Goal: Information Seeking & Learning: Learn about a topic

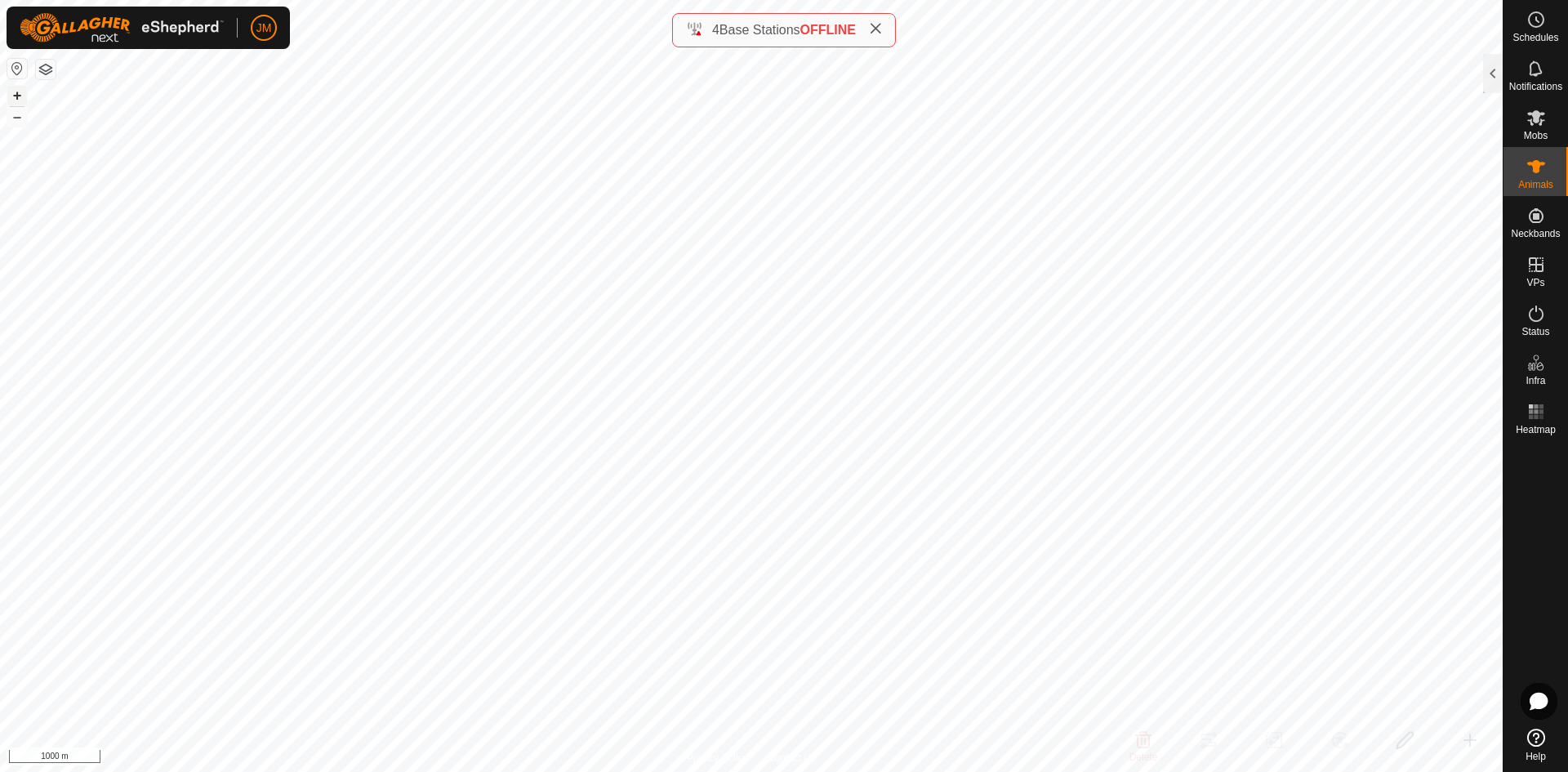
click at [17, 98] on button "+" at bounding box center [17, 95] width 19 height 19
type input "21180"
type input "-"
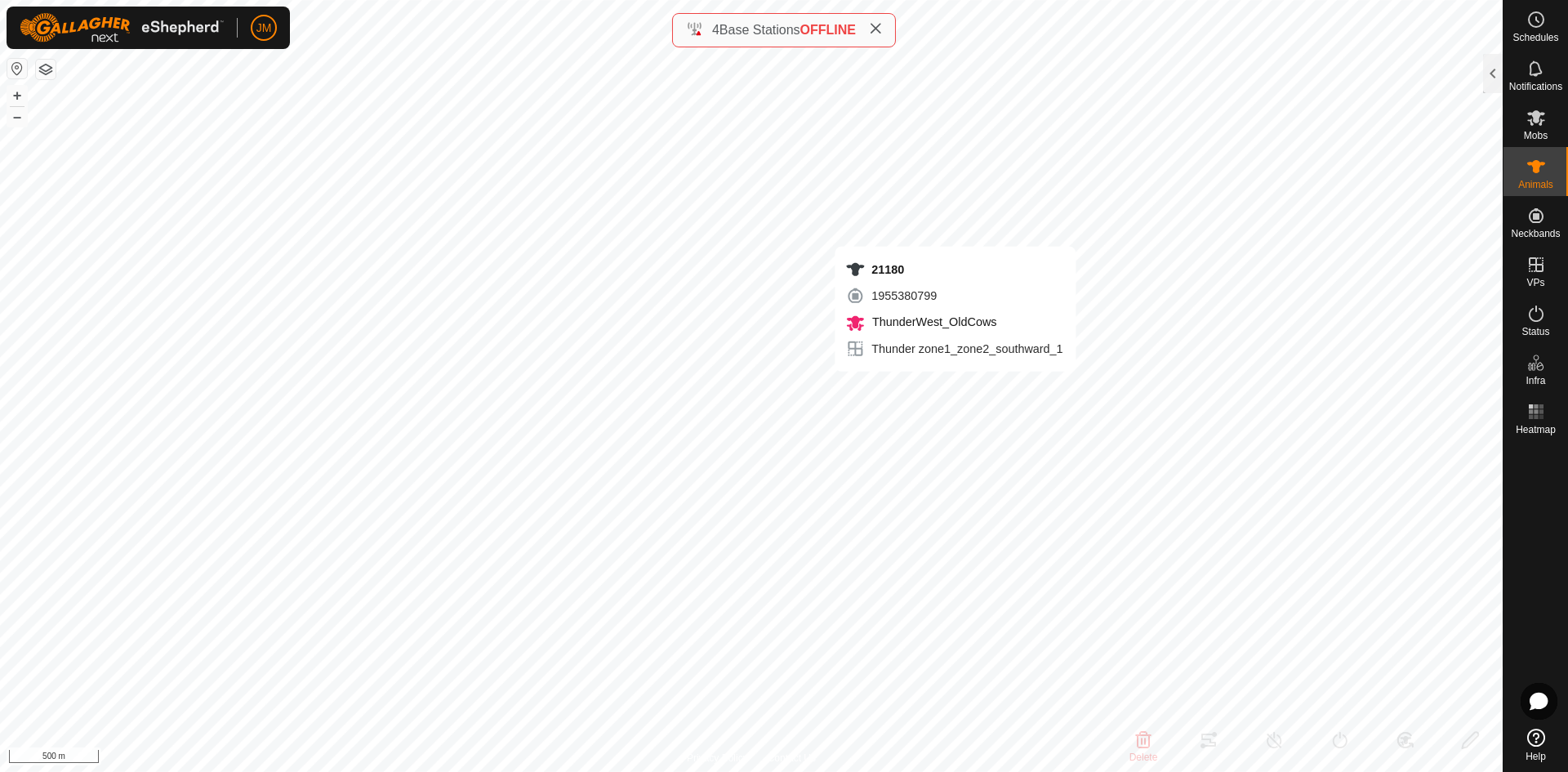
type input "-"
click at [1493, 72] on div at bounding box center [1493, 74] width 19 height 40
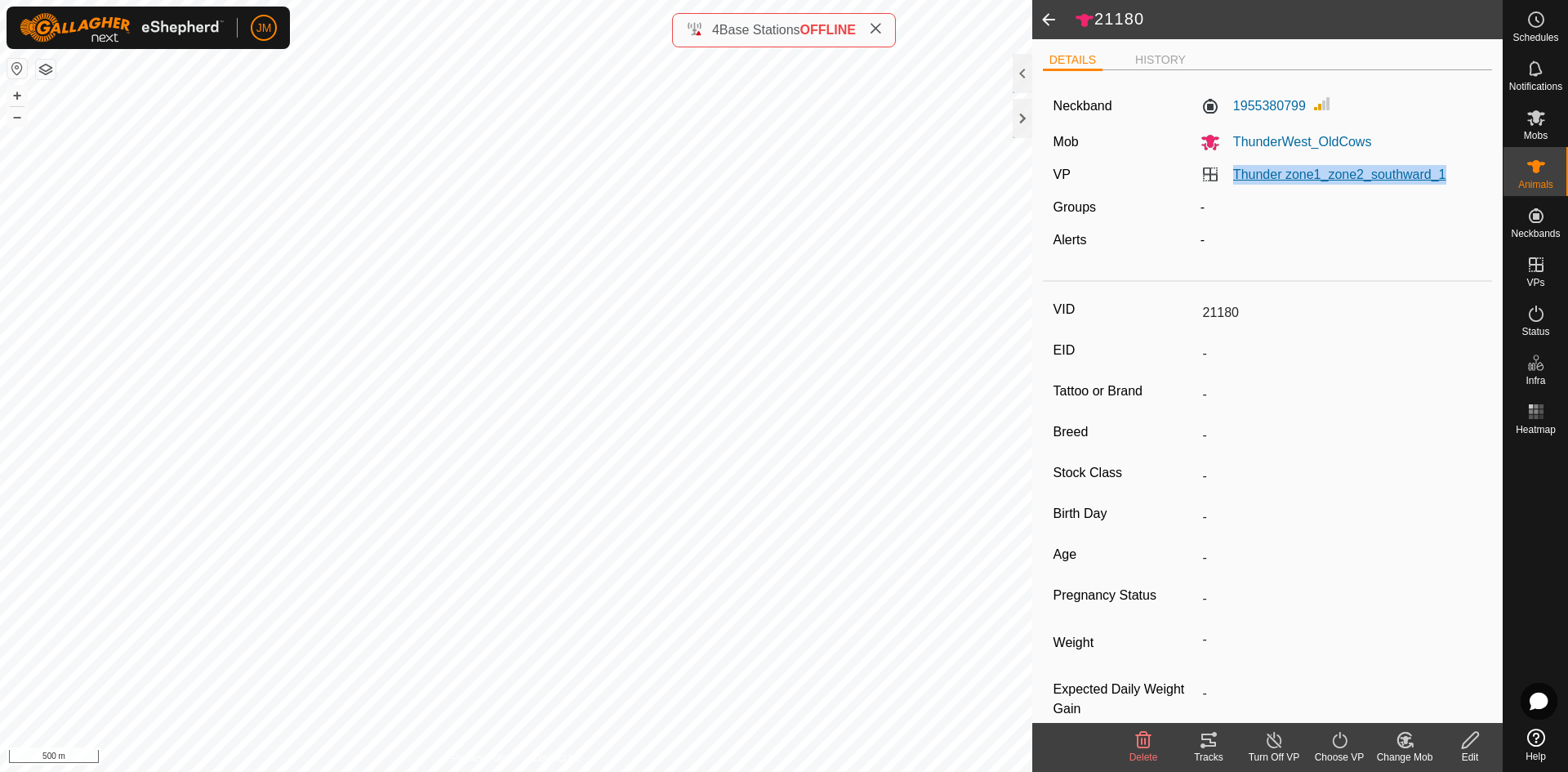
drag, startPoint x: 1466, startPoint y: 178, endPoint x: 1228, endPoint y: 170, distance: 238.1
click at [1228, 170] on div "Thunder zone1_zone2_southward_1" at bounding box center [1341, 174] width 294 height 19
copy link "Thunder zone1_zone2_southward_1"
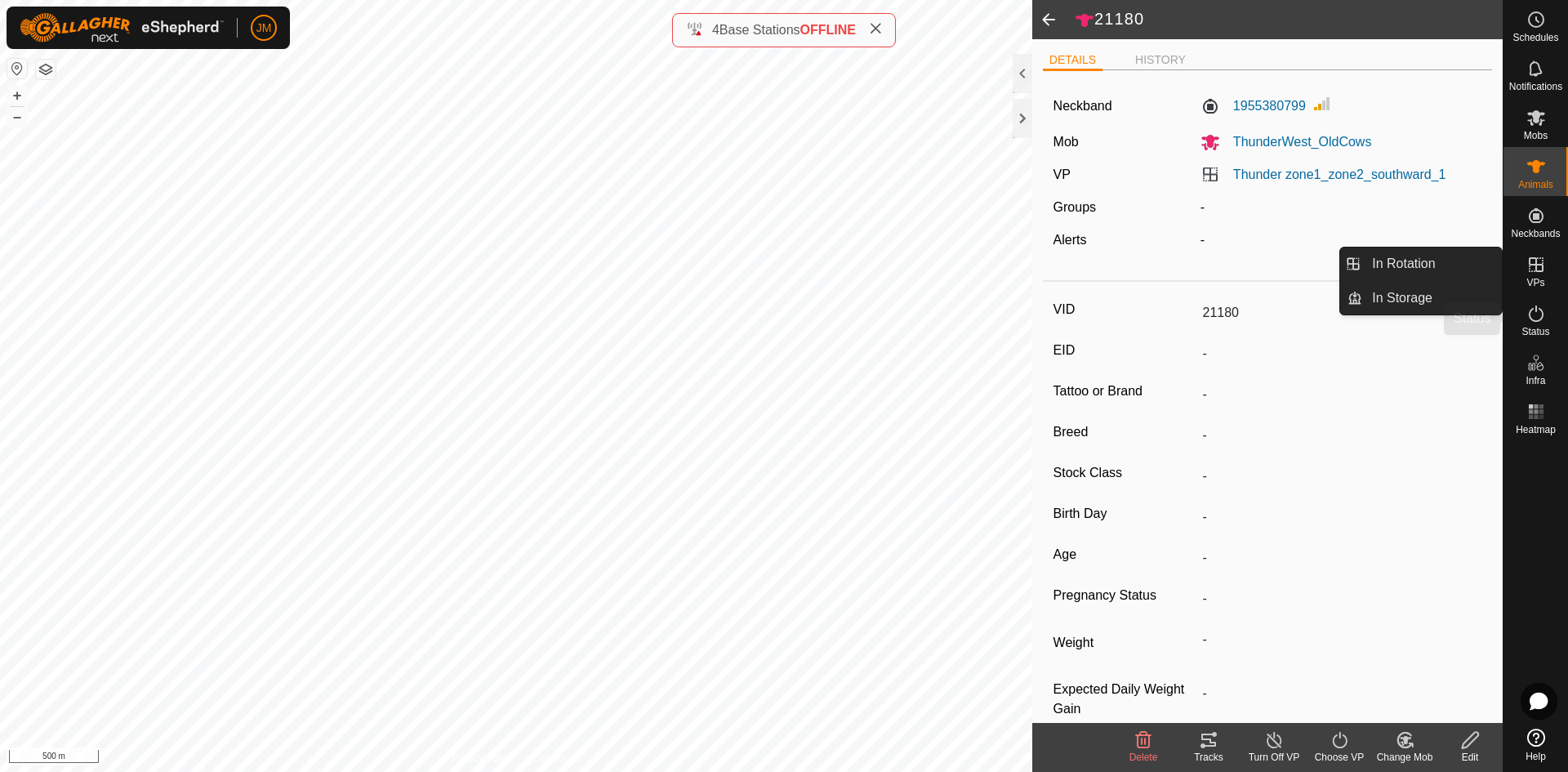
click at [1528, 327] on span "Status" at bounding box center [1535, 331] width 28 height 10
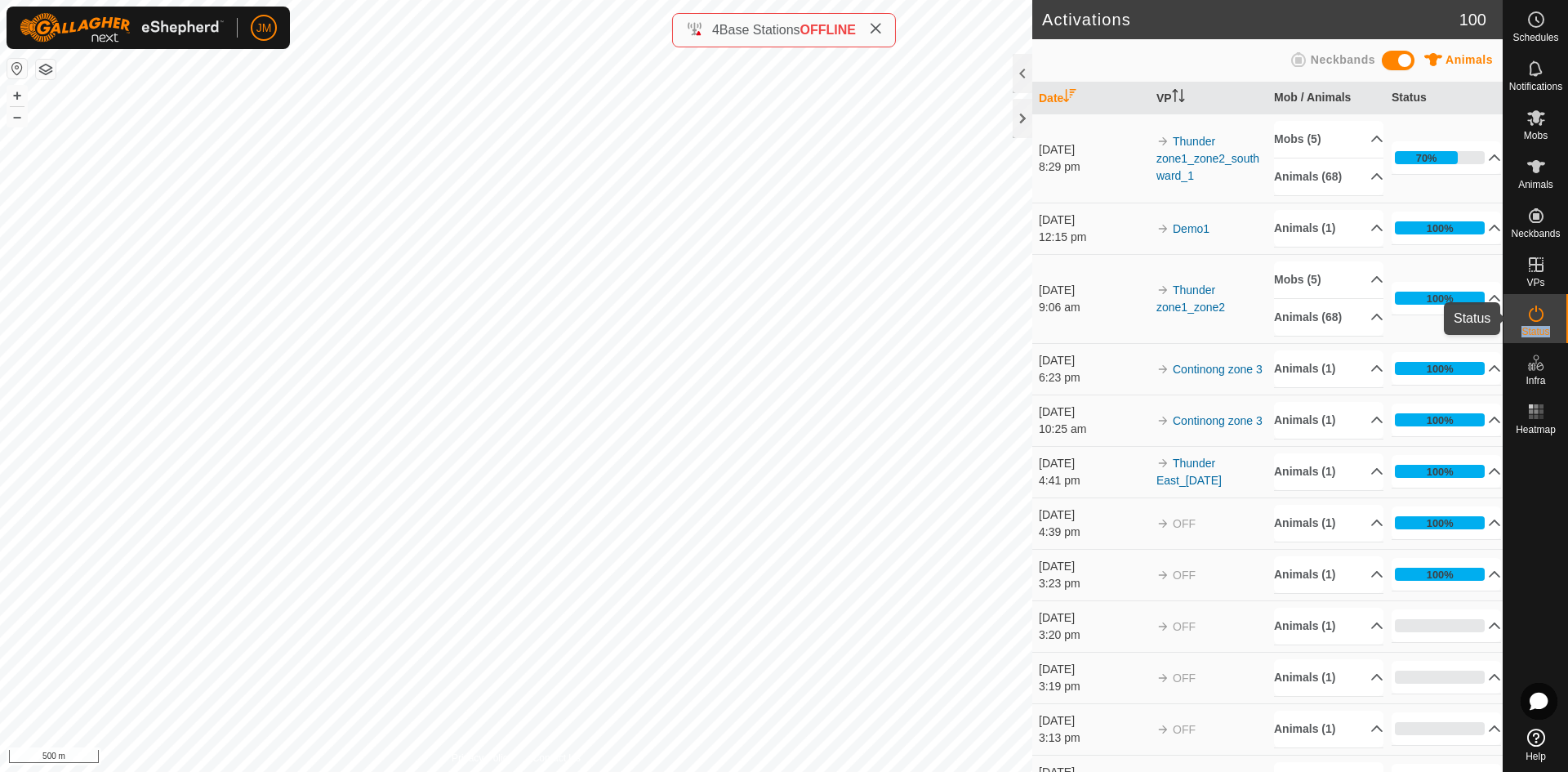
click at [1539, 317] on icon at bounding box center [1536, 313] width 19 height 19
click at [1015, 109] on div at bounding box center [1021, 118] width 19 height 40
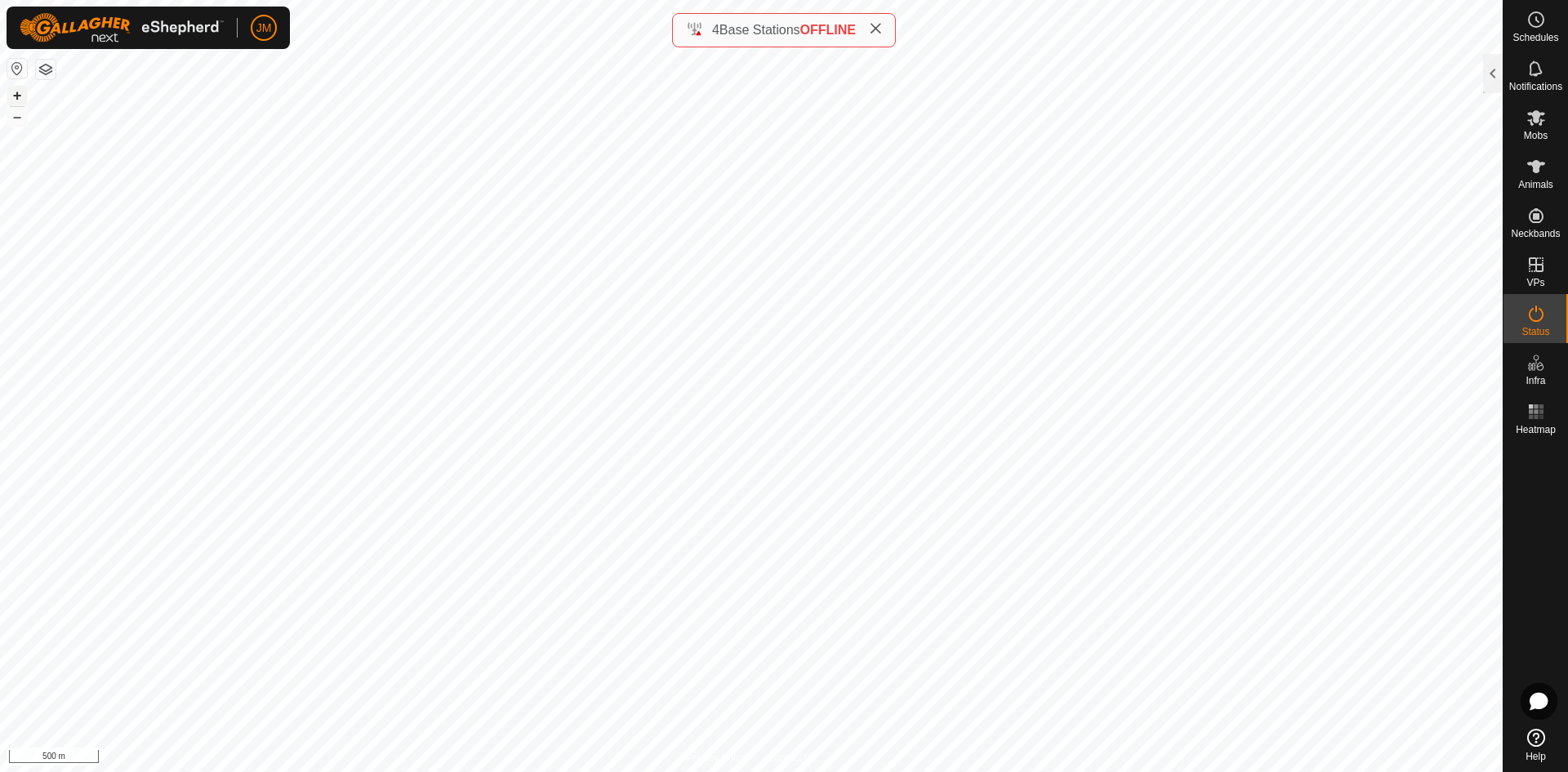
click at [14, 95] on button "+" at bounding box center [17, 95] width 19 height 19
click at [17, 120] on button "–" at bounding box center [17, 116] width 19 height 19
type input "21384"
type input "-"
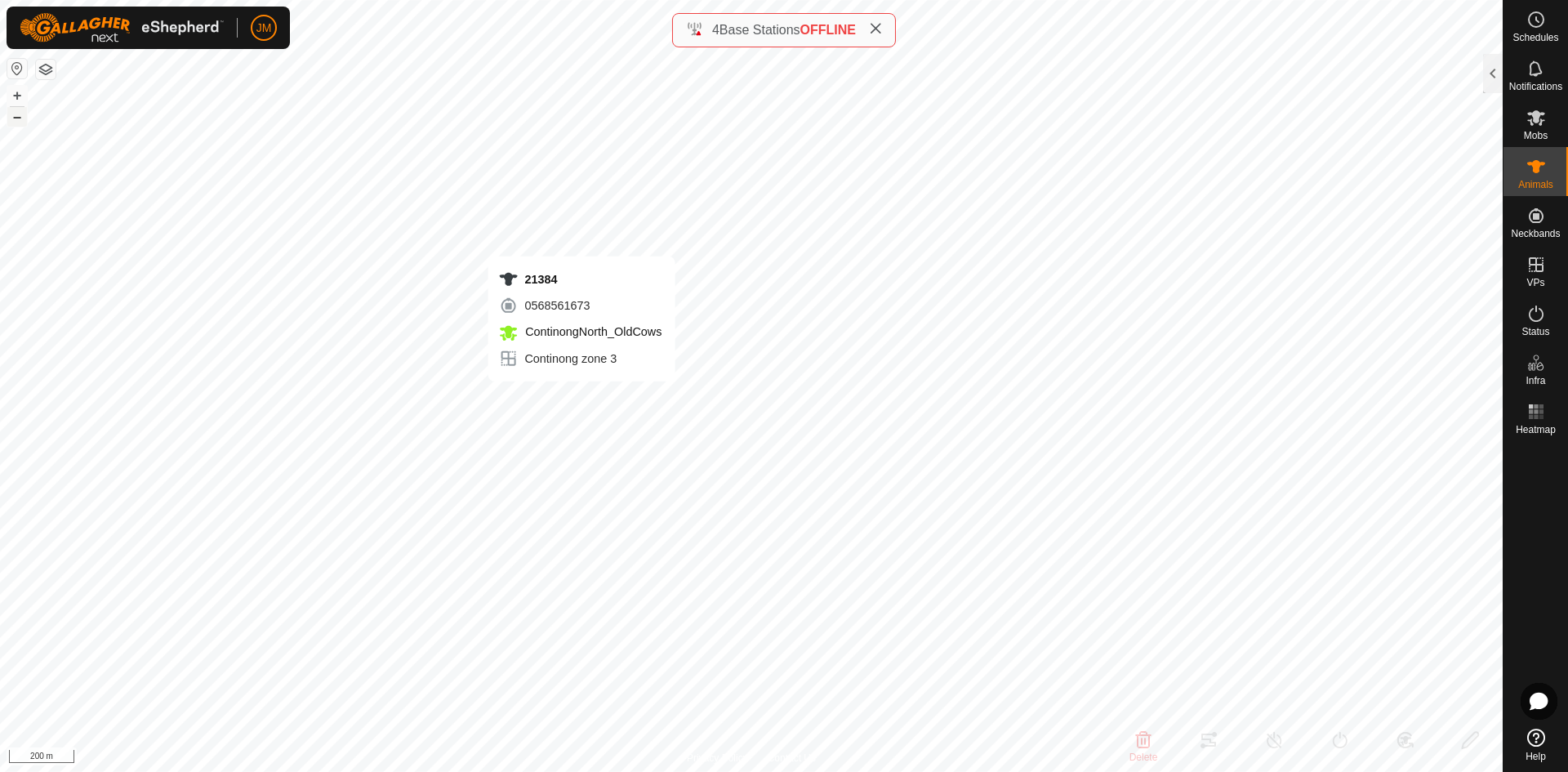
type input "-"
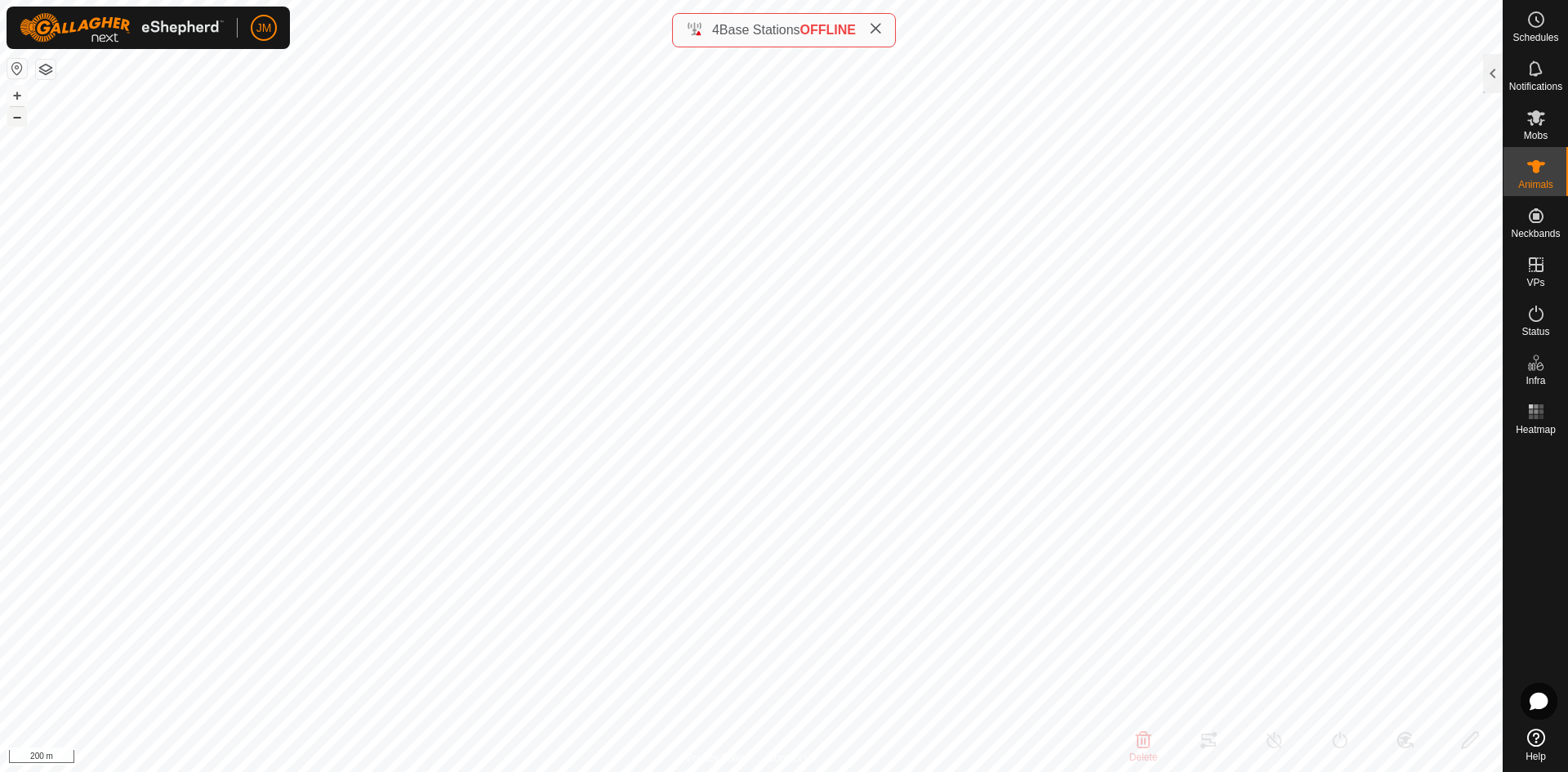
click at [14, 118] on button "–" at bounding box center [17, 116] width 19 height 19
click at [874, 32] on icon at bounding box center [875, 29] width 13 height 13
click at [18, 93] on button "+" at bounding box center [17, 95] width 19 height 19
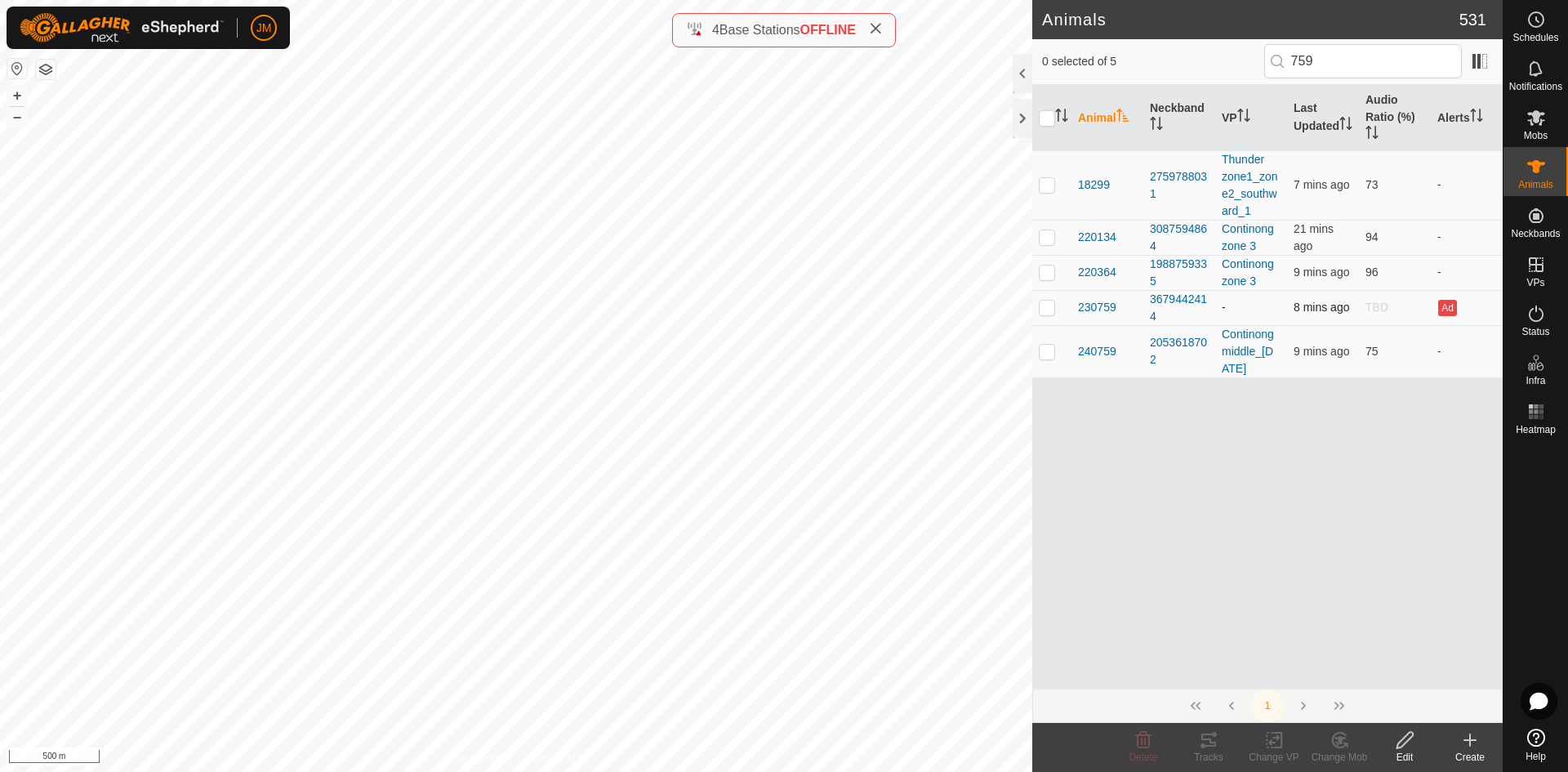
type input "759"
click at [1041, 310] on p-checkbox at bounding box center [1047, 307] width 17 height 13
checkbox input "true"
click at [19, 98] on button "+" at bounding box center [17, 95] width 19 height 19
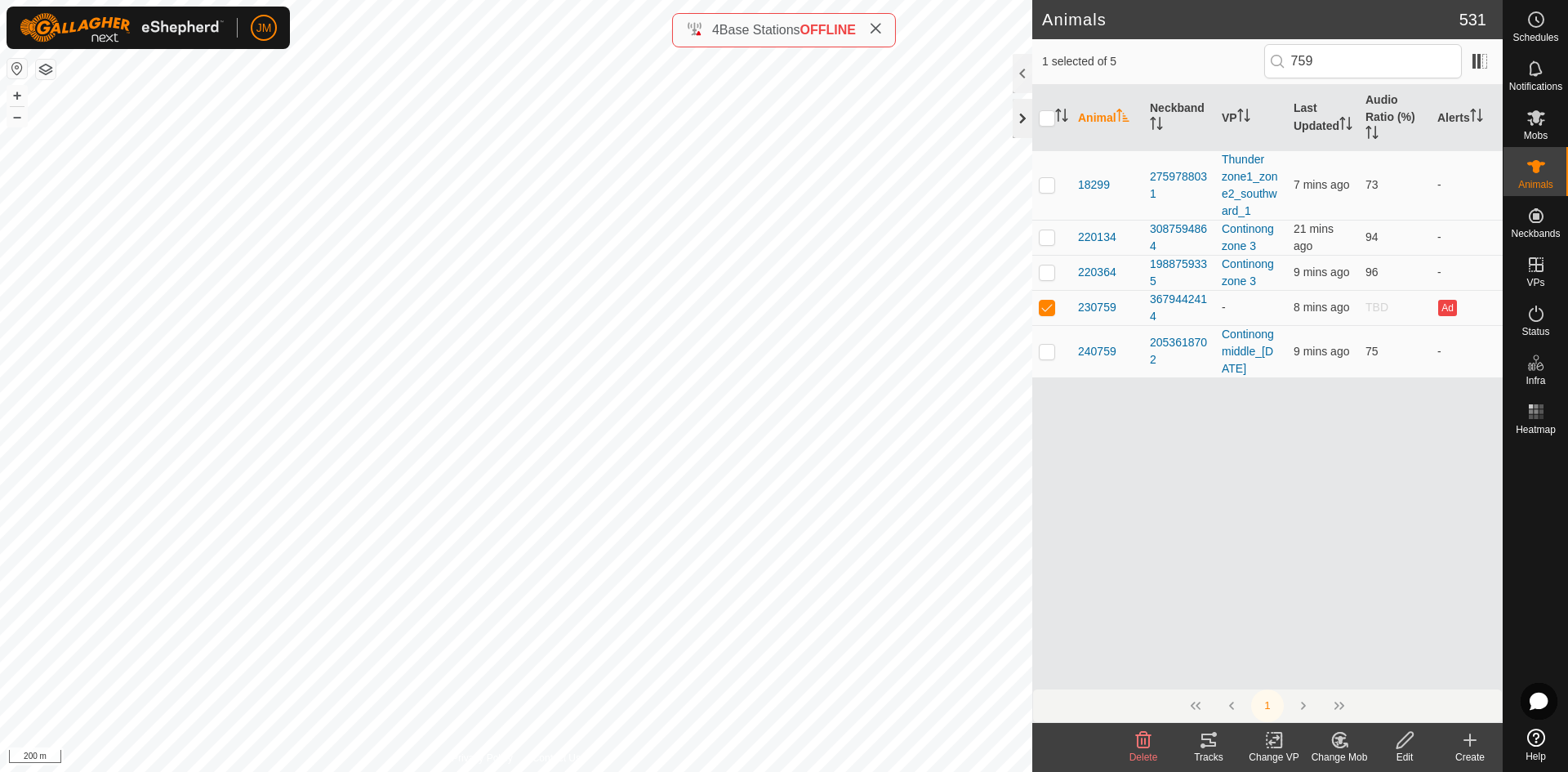
click at [1019, 121] on div at bounding box center [1021, 118] width 19 height 40
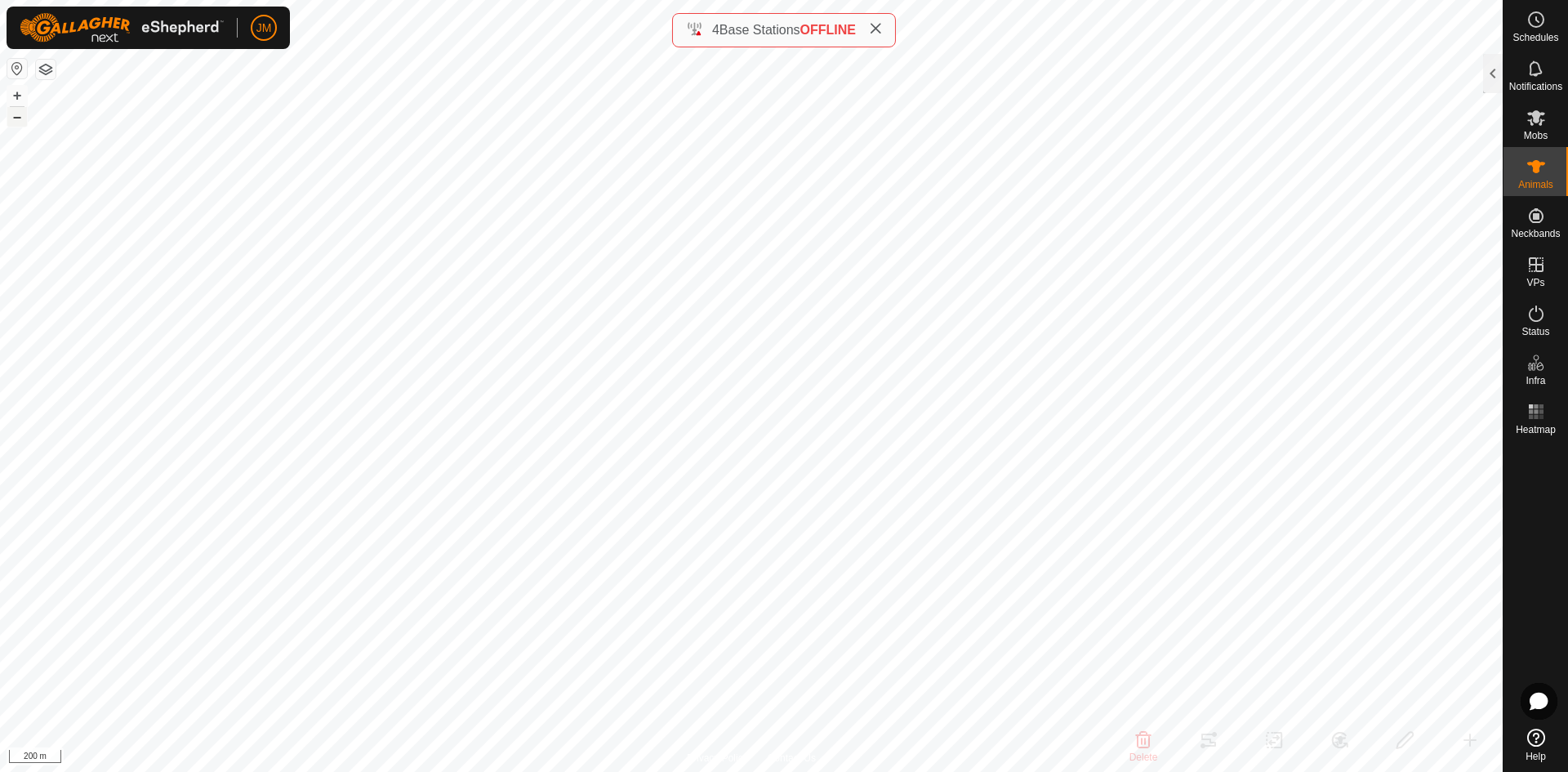
click at [17, 114] on button "–" at bounding box center [17, 116] width 19 height 19
click at [882, 29] on icon at bounding box center [875, 29] width 13 height 13
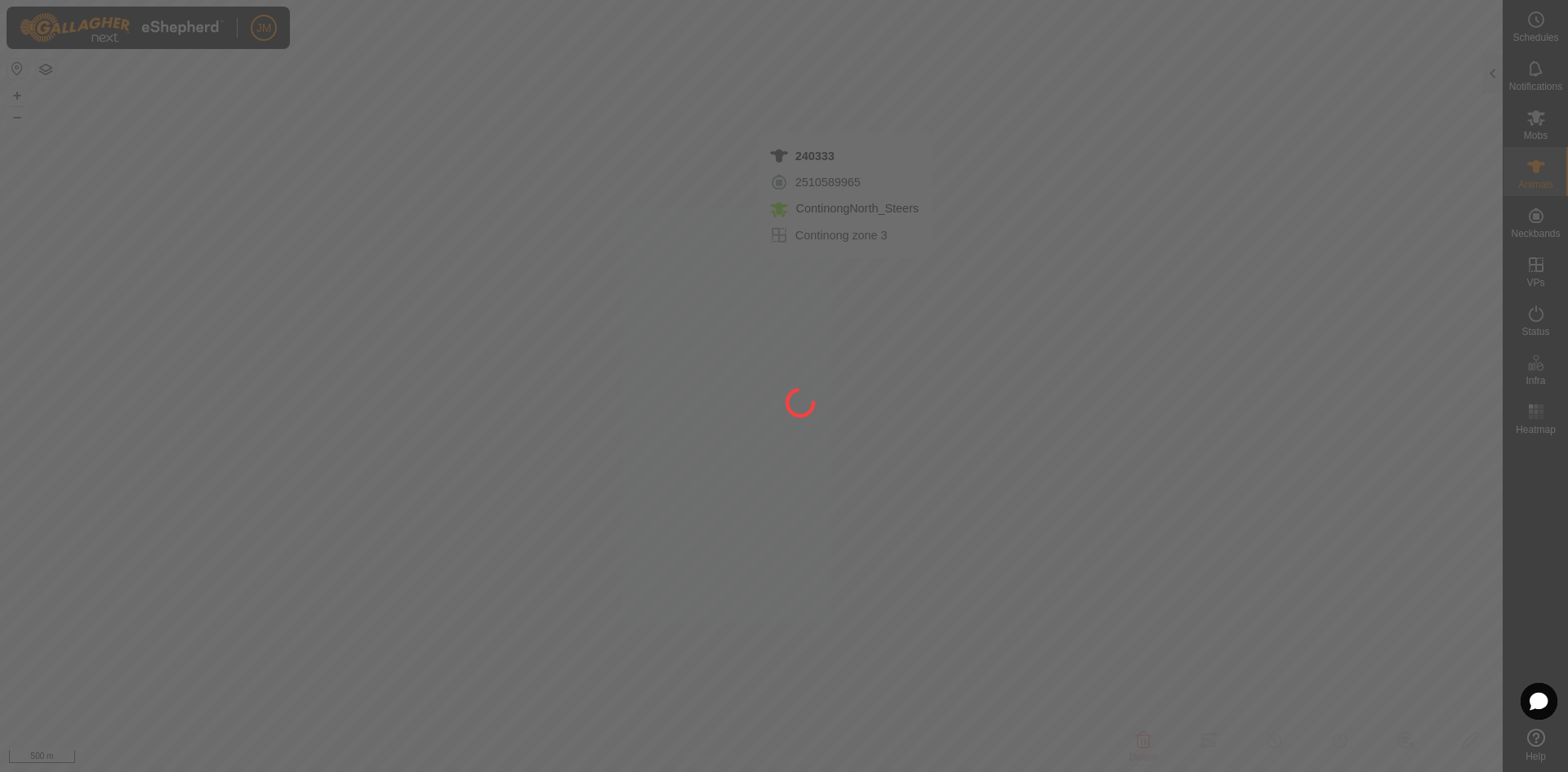
type input "240333"
type input "-"
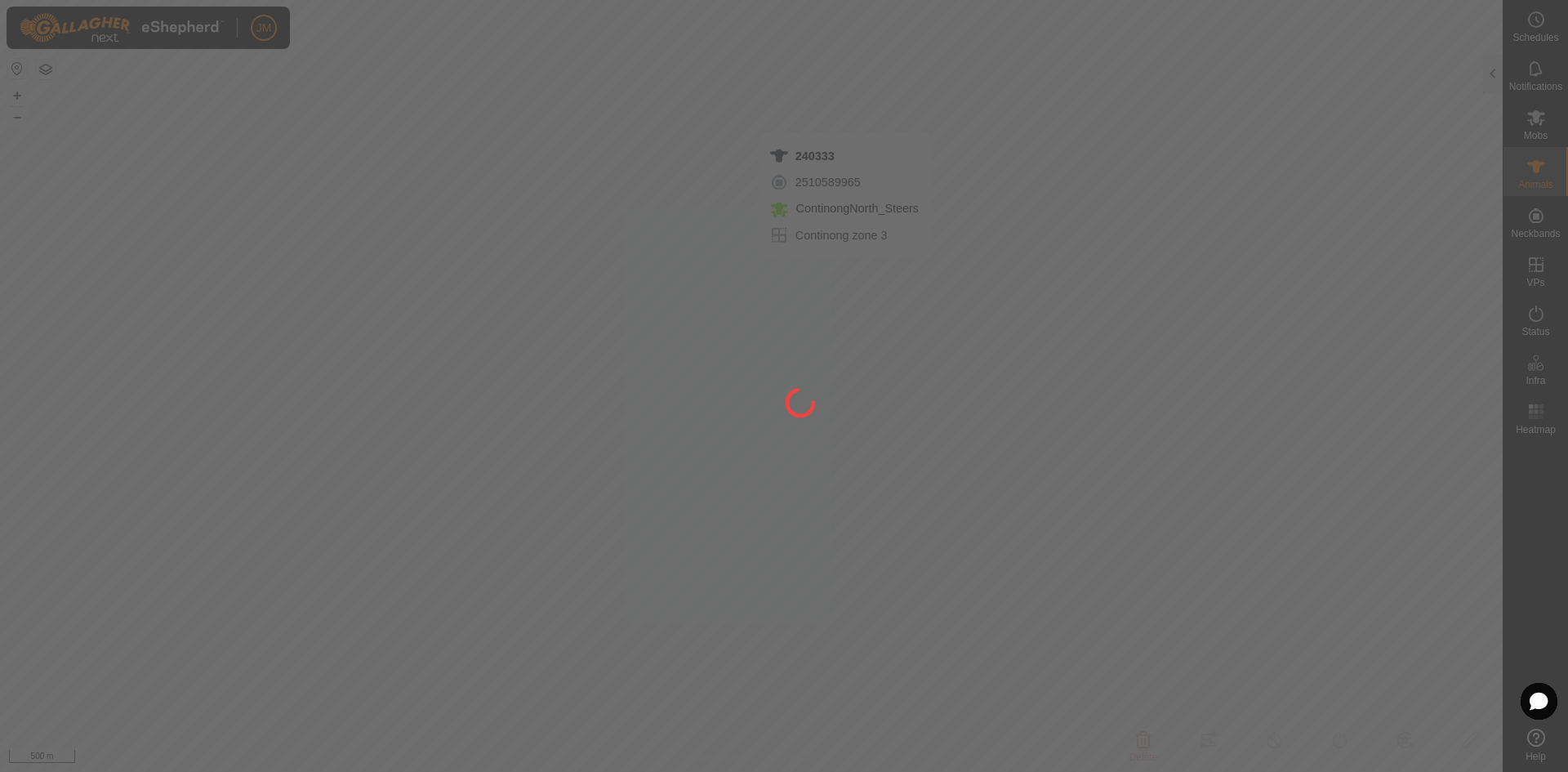
type input "-"
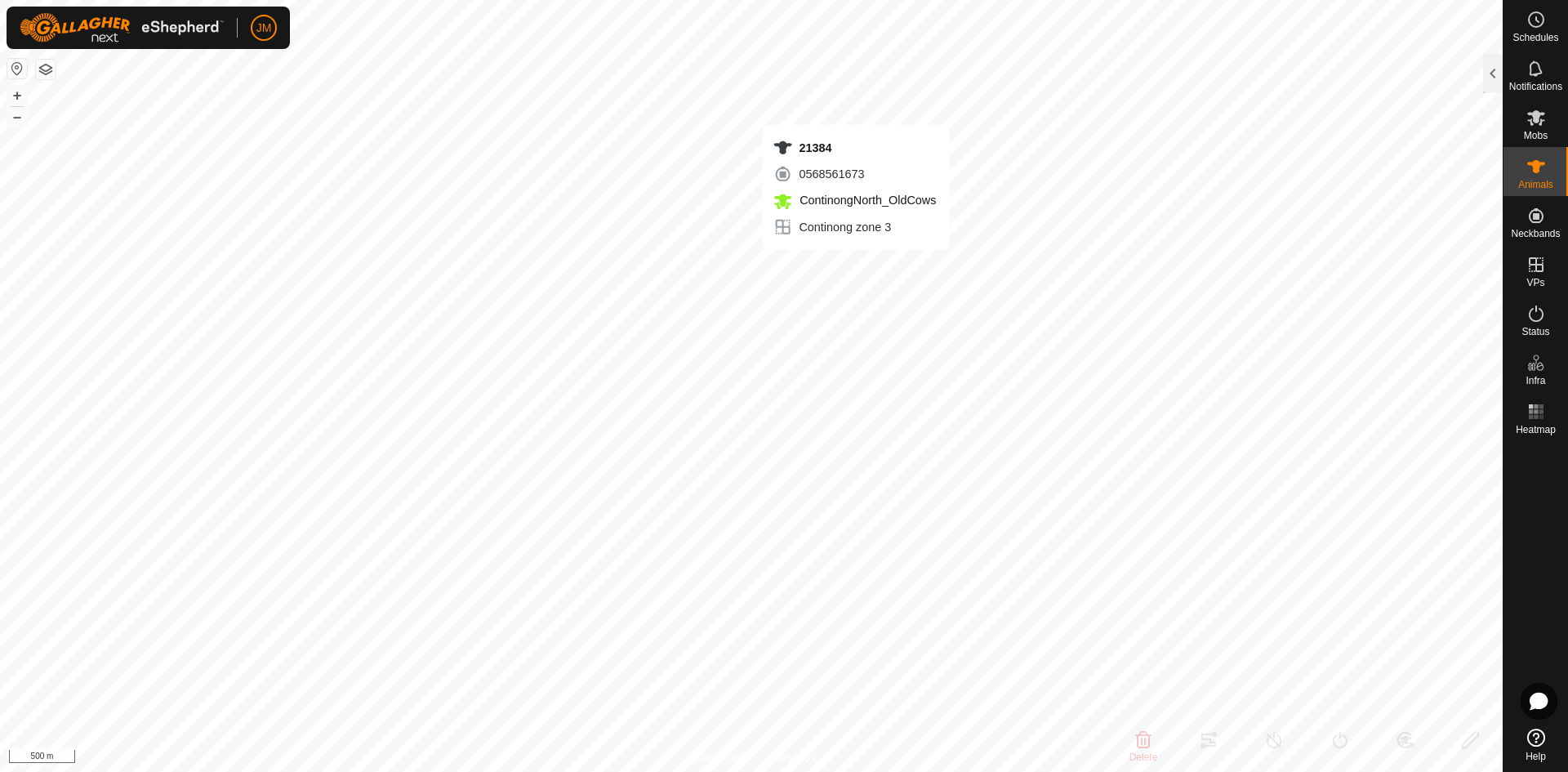
type input "21384"
type input "-"
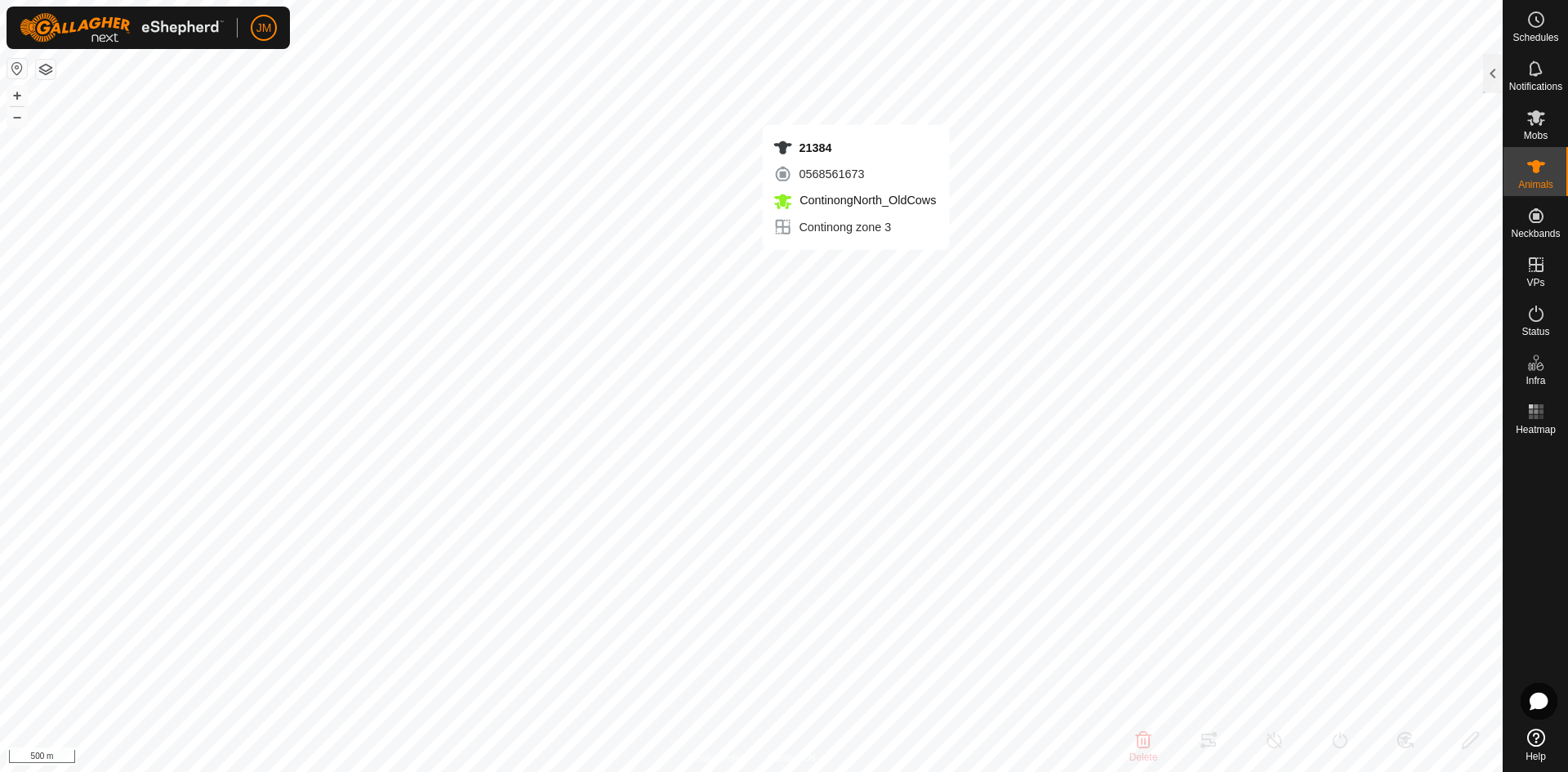
type input "-"
type input "240102"
type input "-"
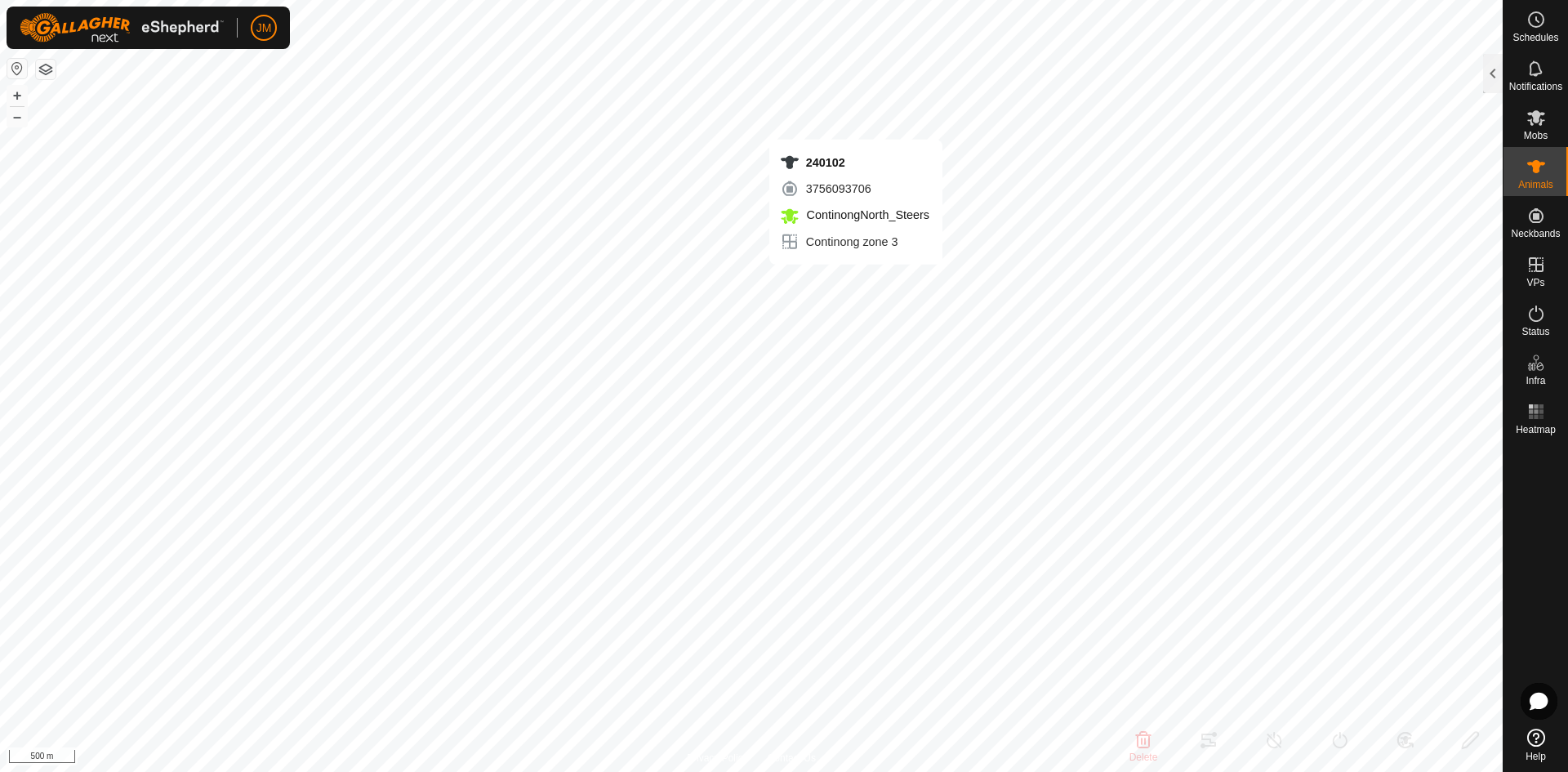
type input "-"
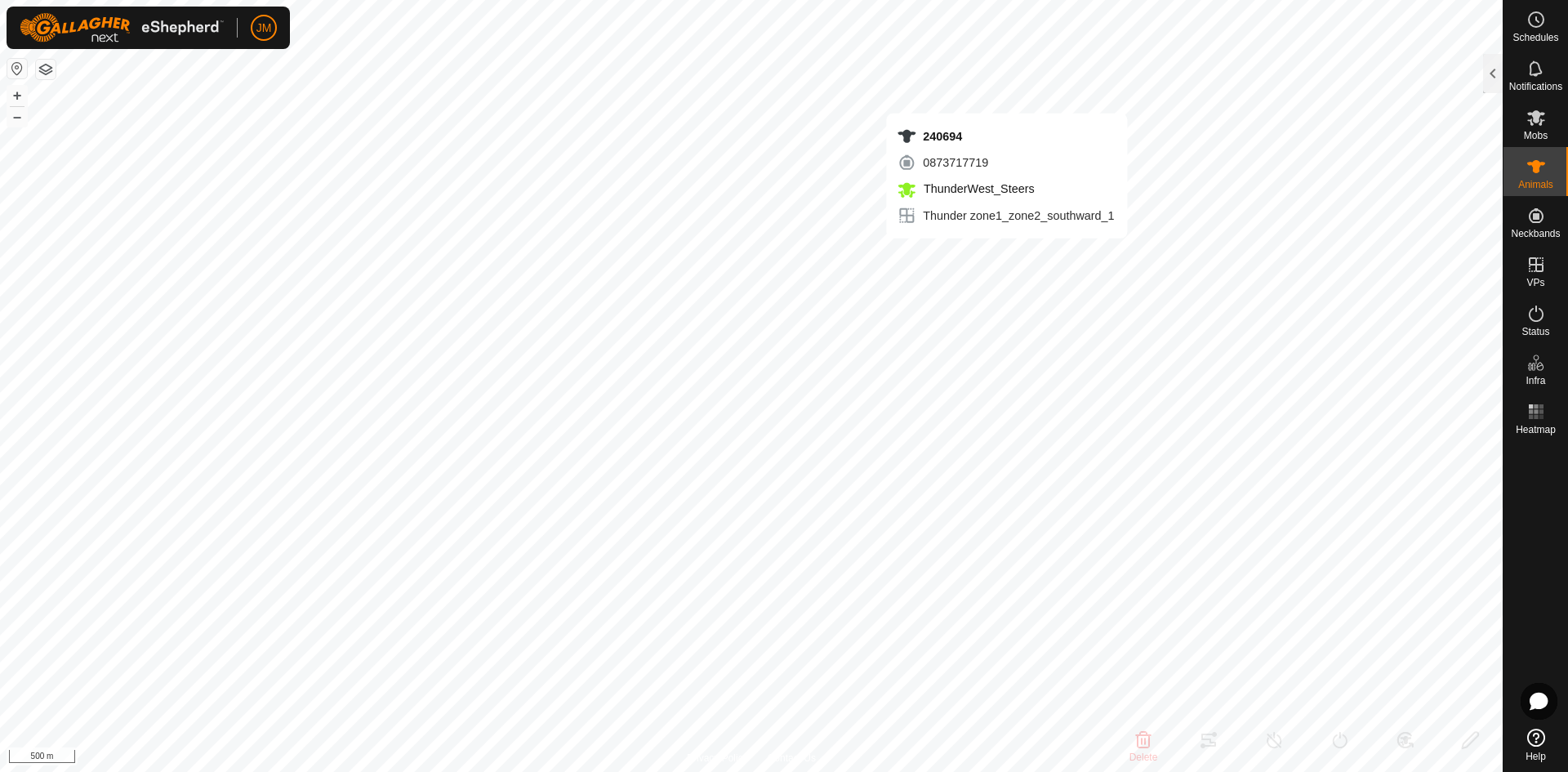
type input "240694"
type input "-"
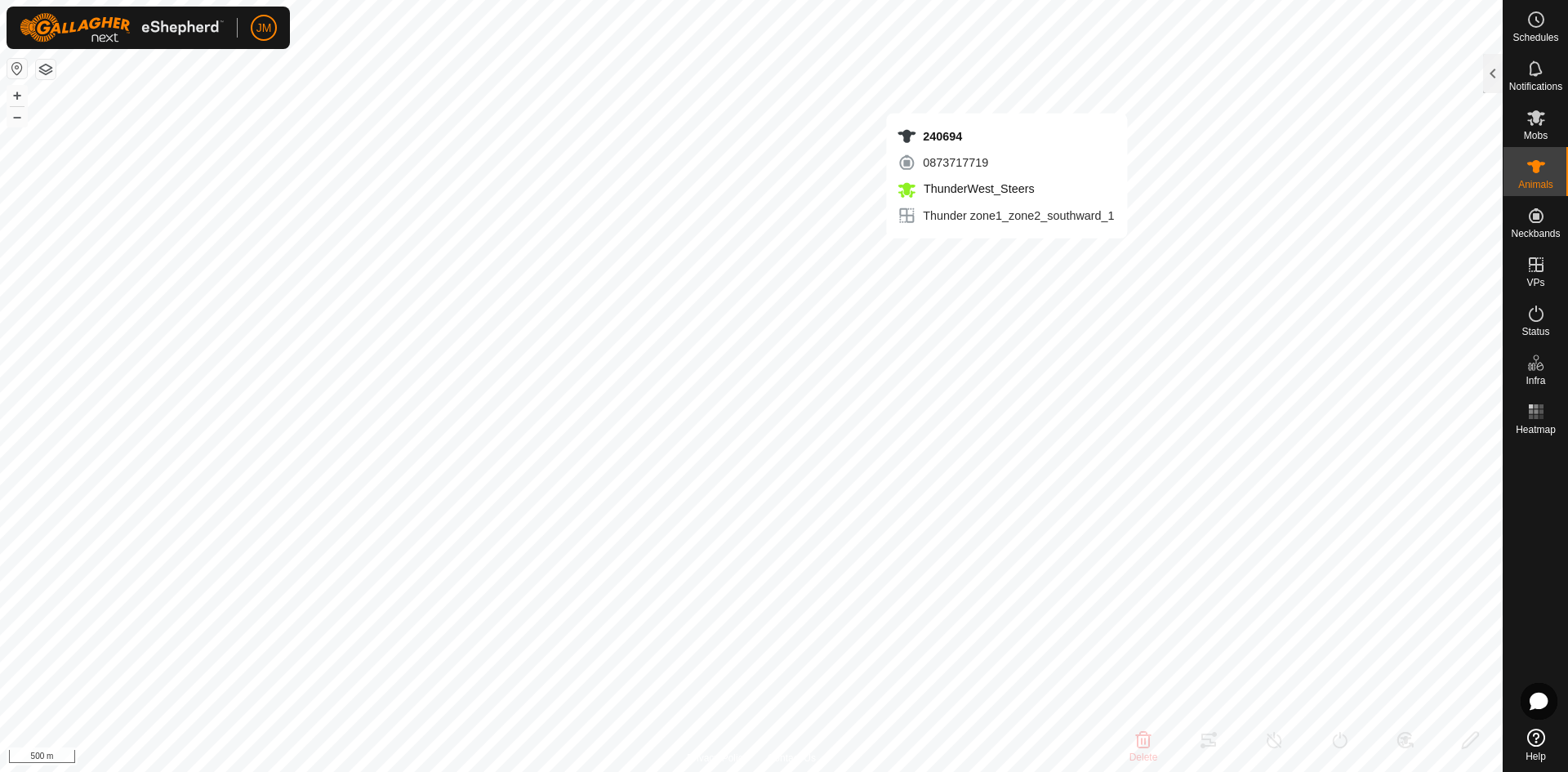
type input "-"
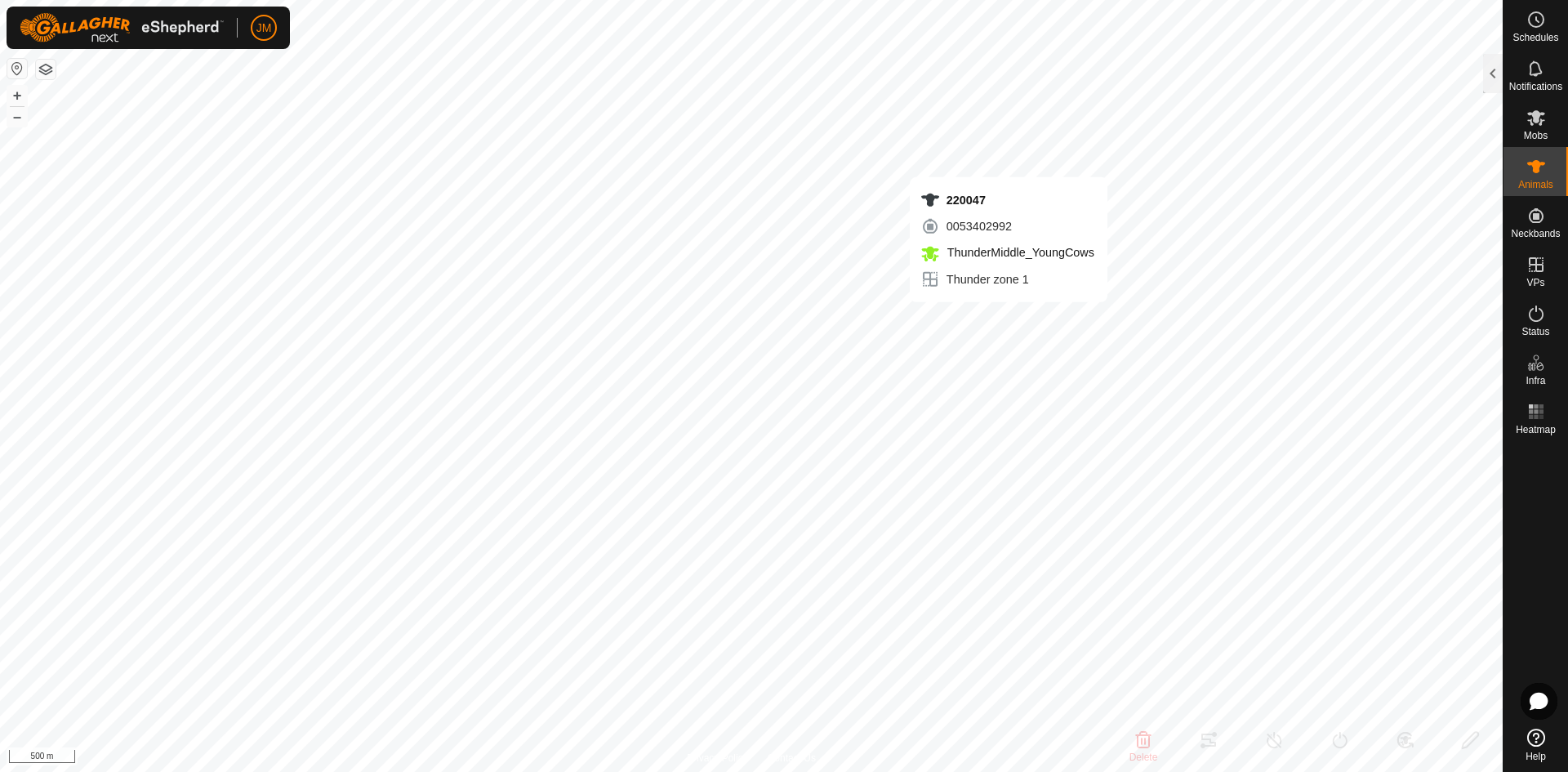
type input "220047"
type input "-"
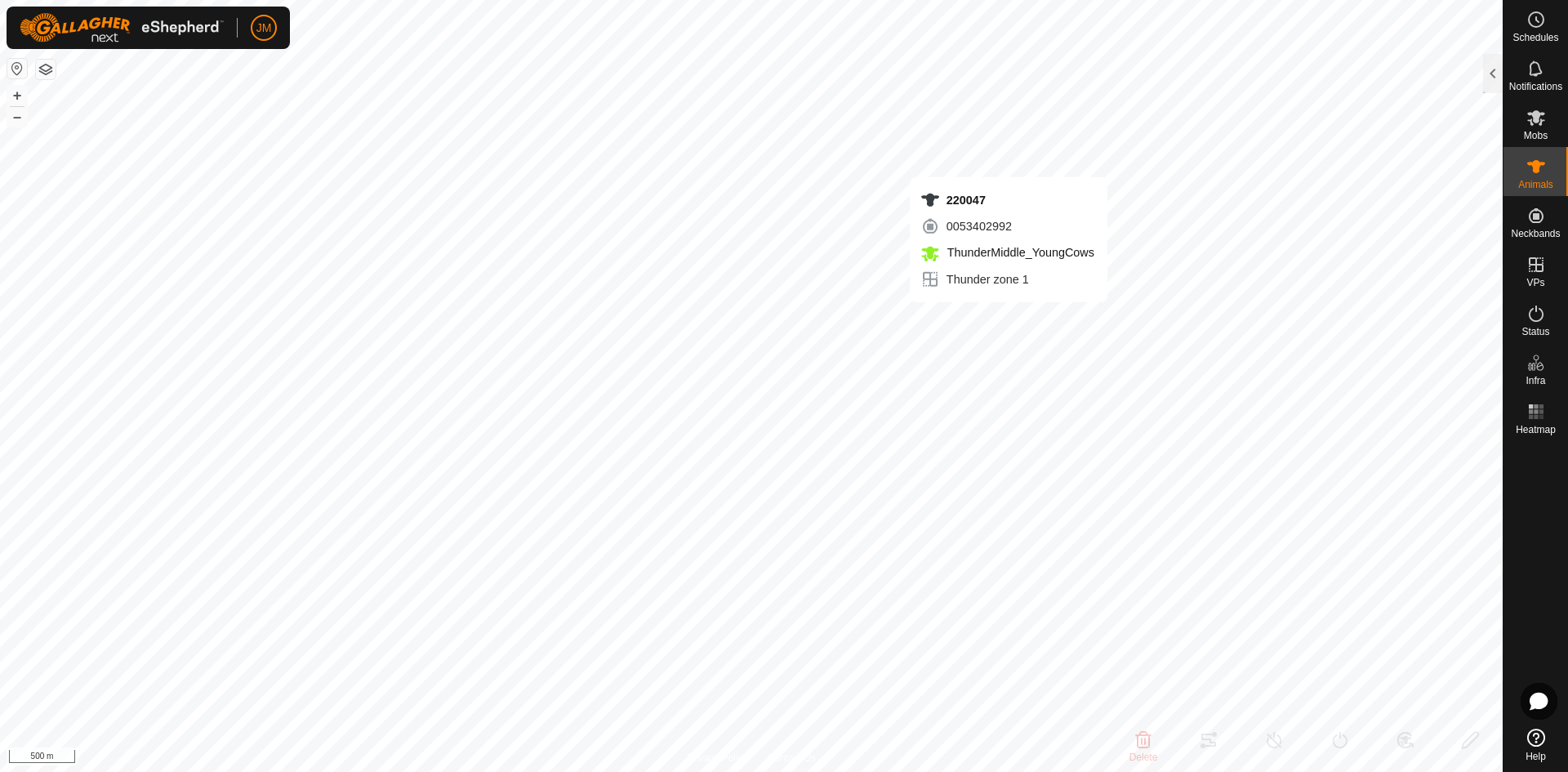
type input "0 kg"
type input "-"
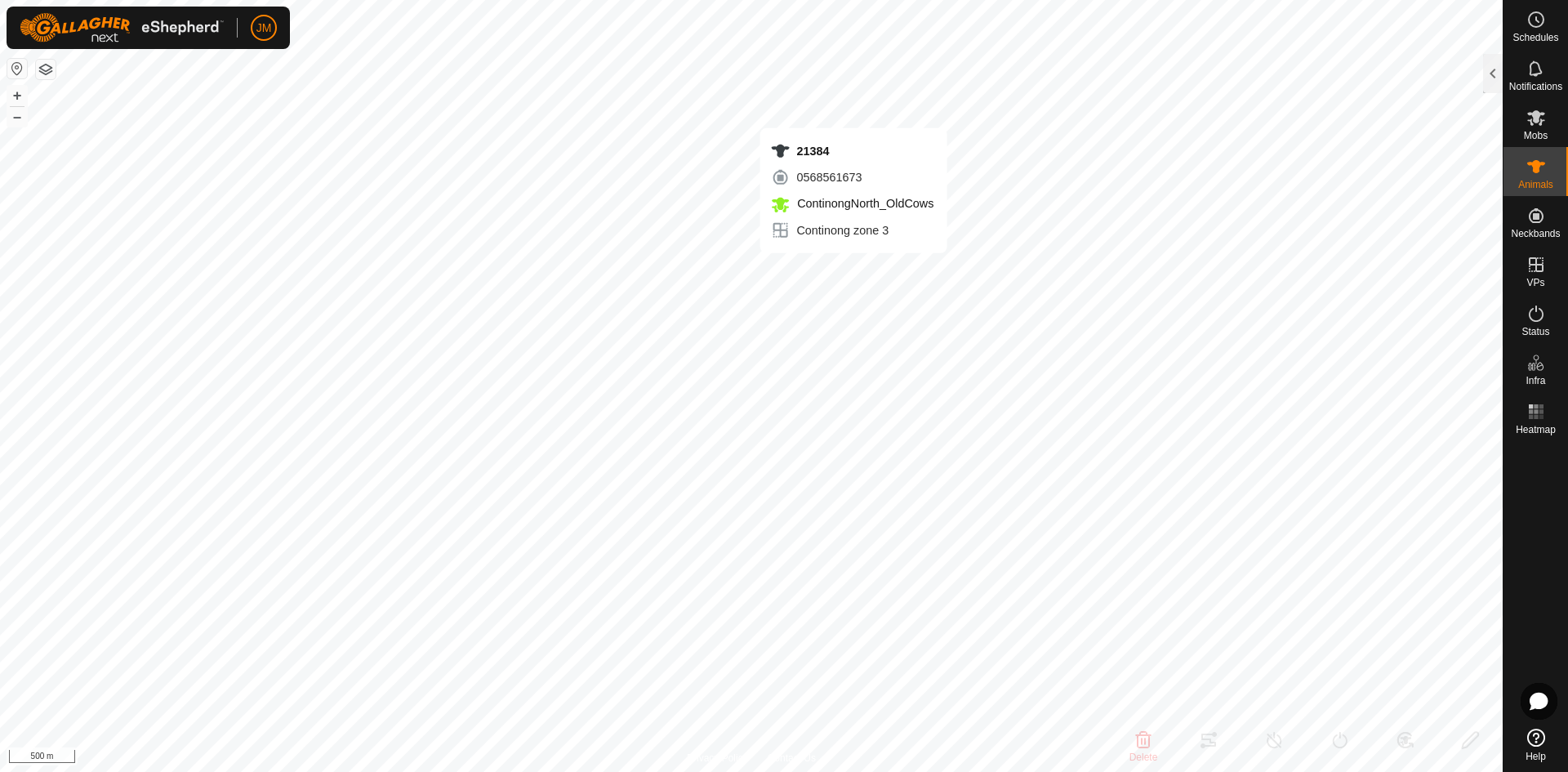
type input "21384"
type input "-"
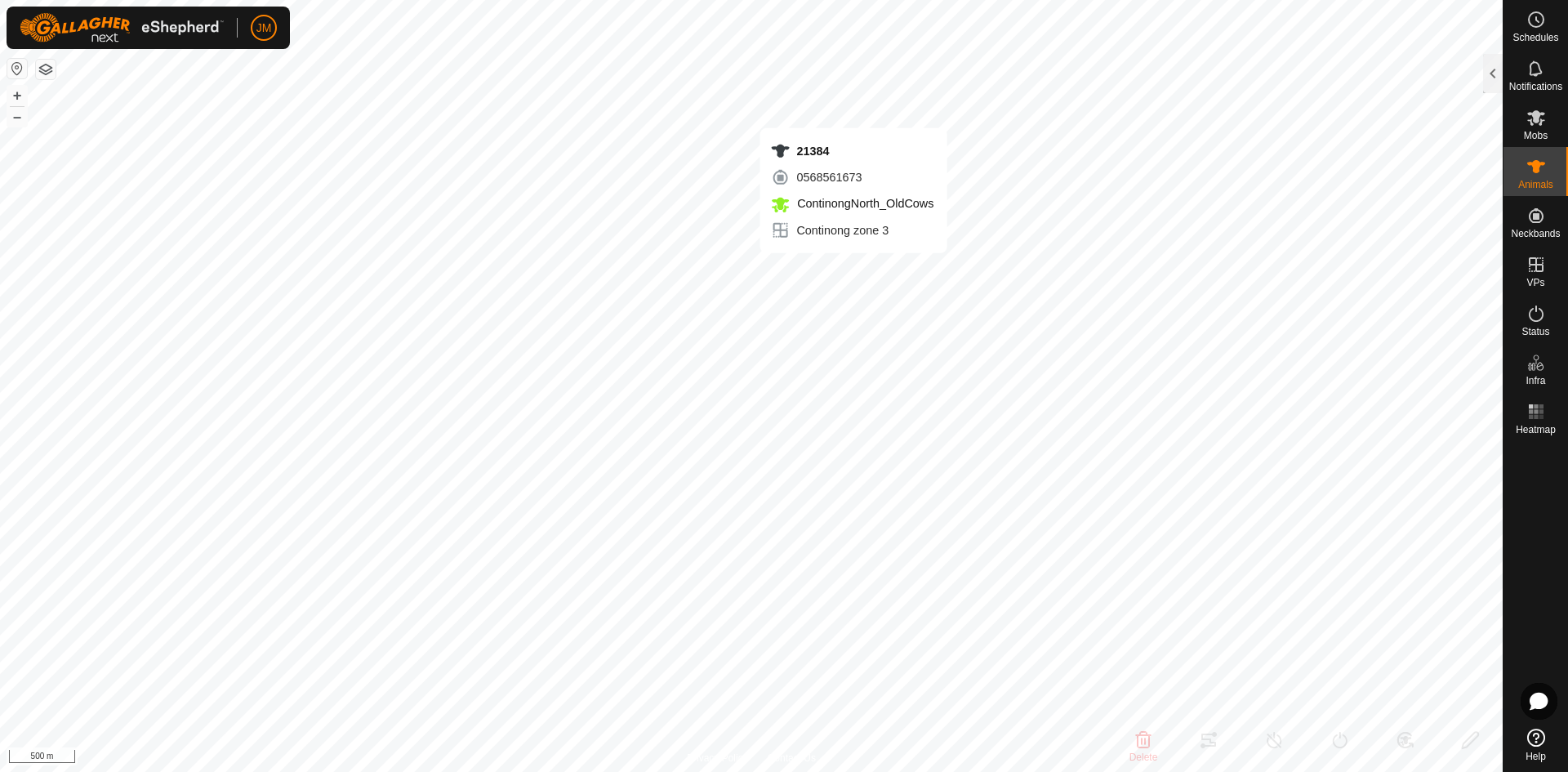
type input "-"
type input "240123"
type input "-"
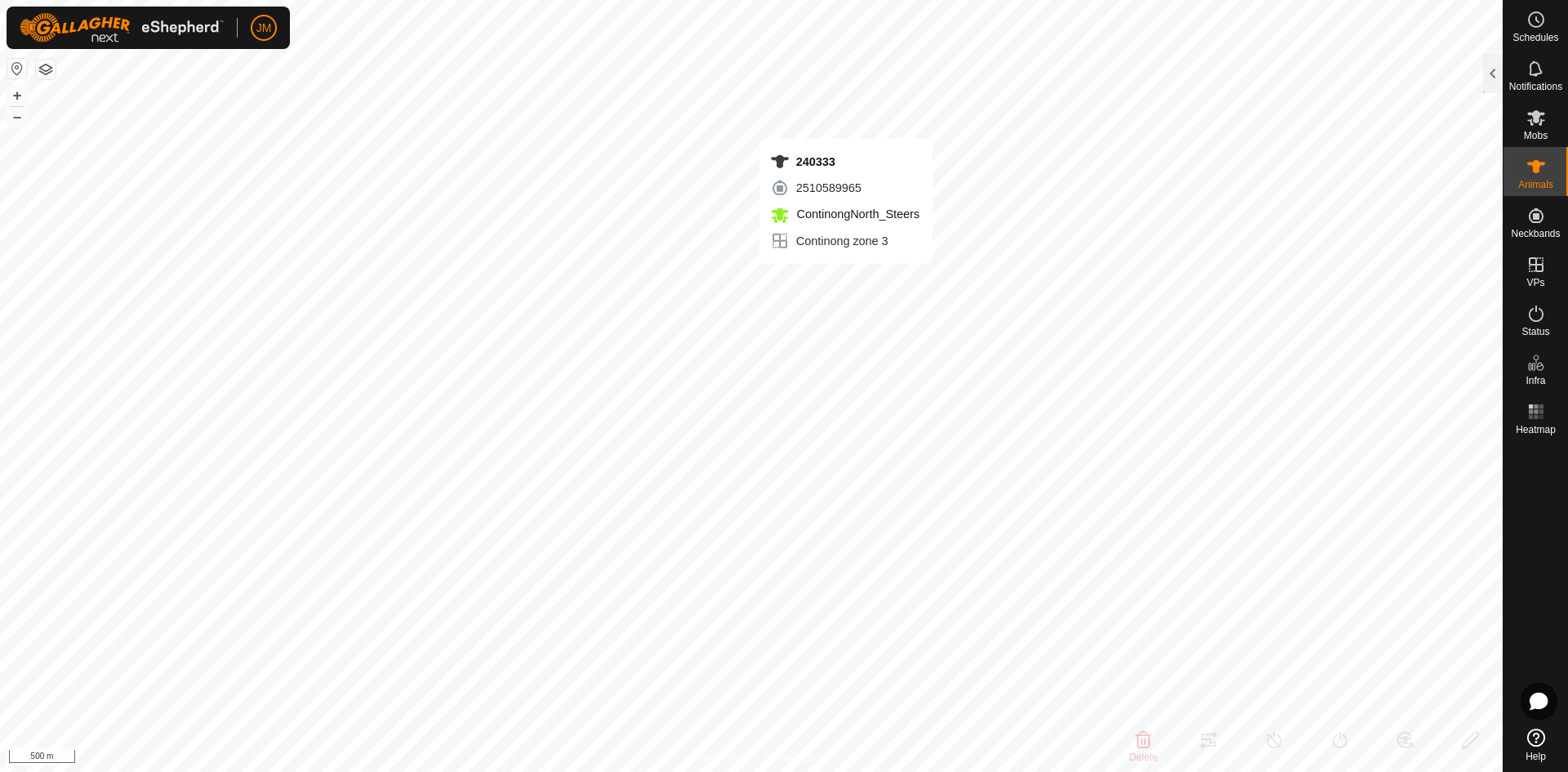
type input "-"
type input "240333"
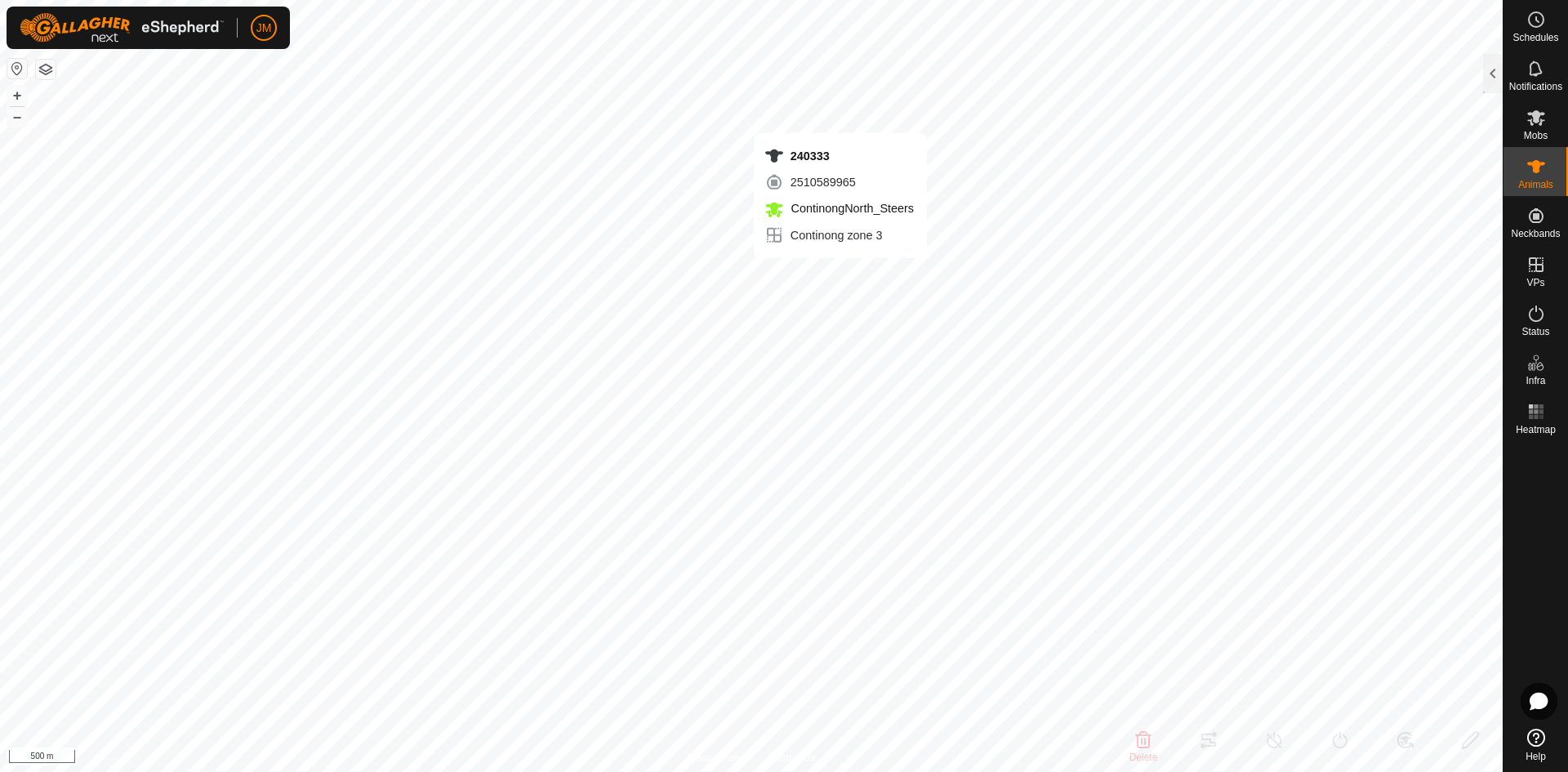
type input "-"
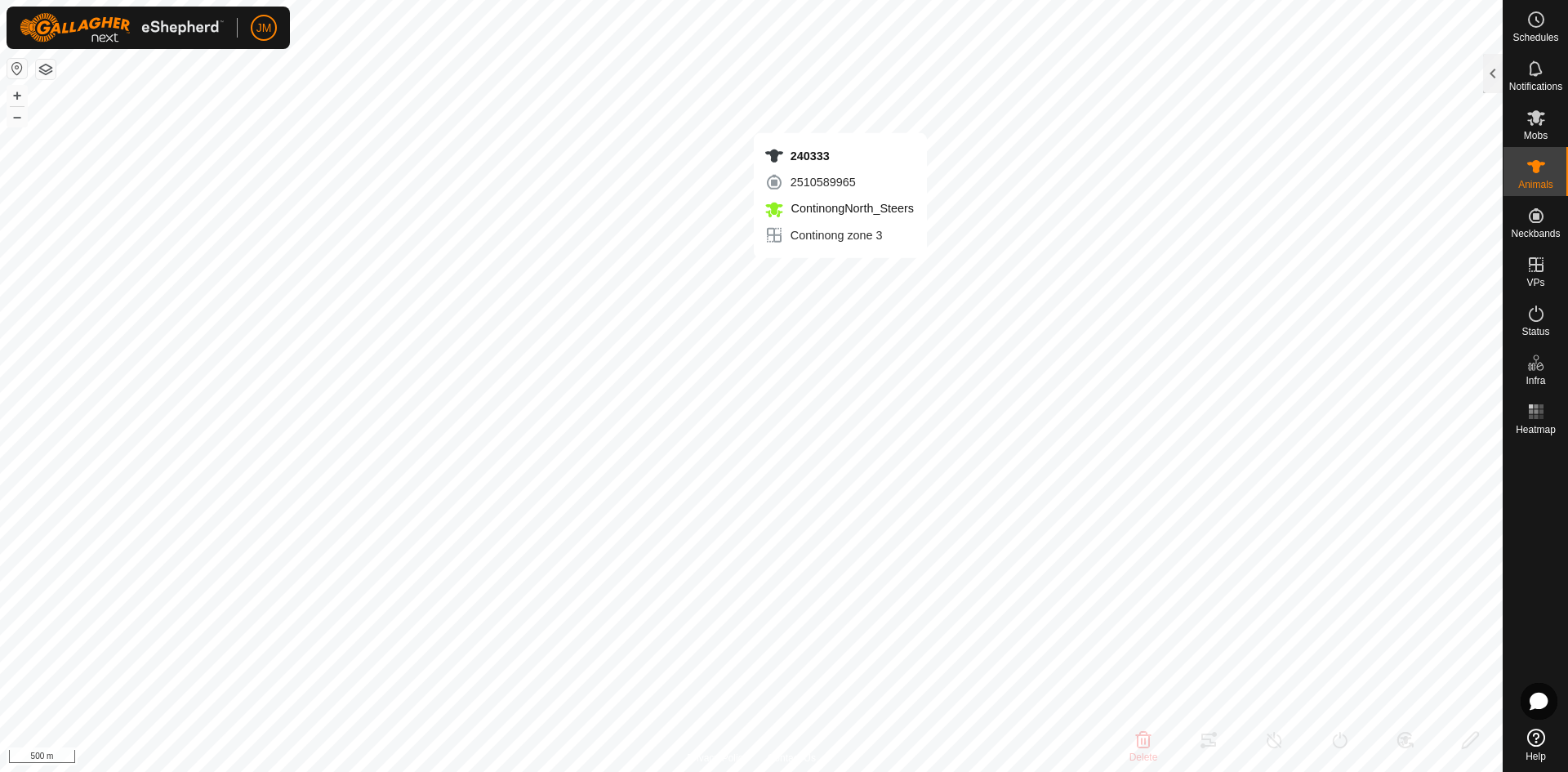
type input "-"
type input "20653"
type input "-"
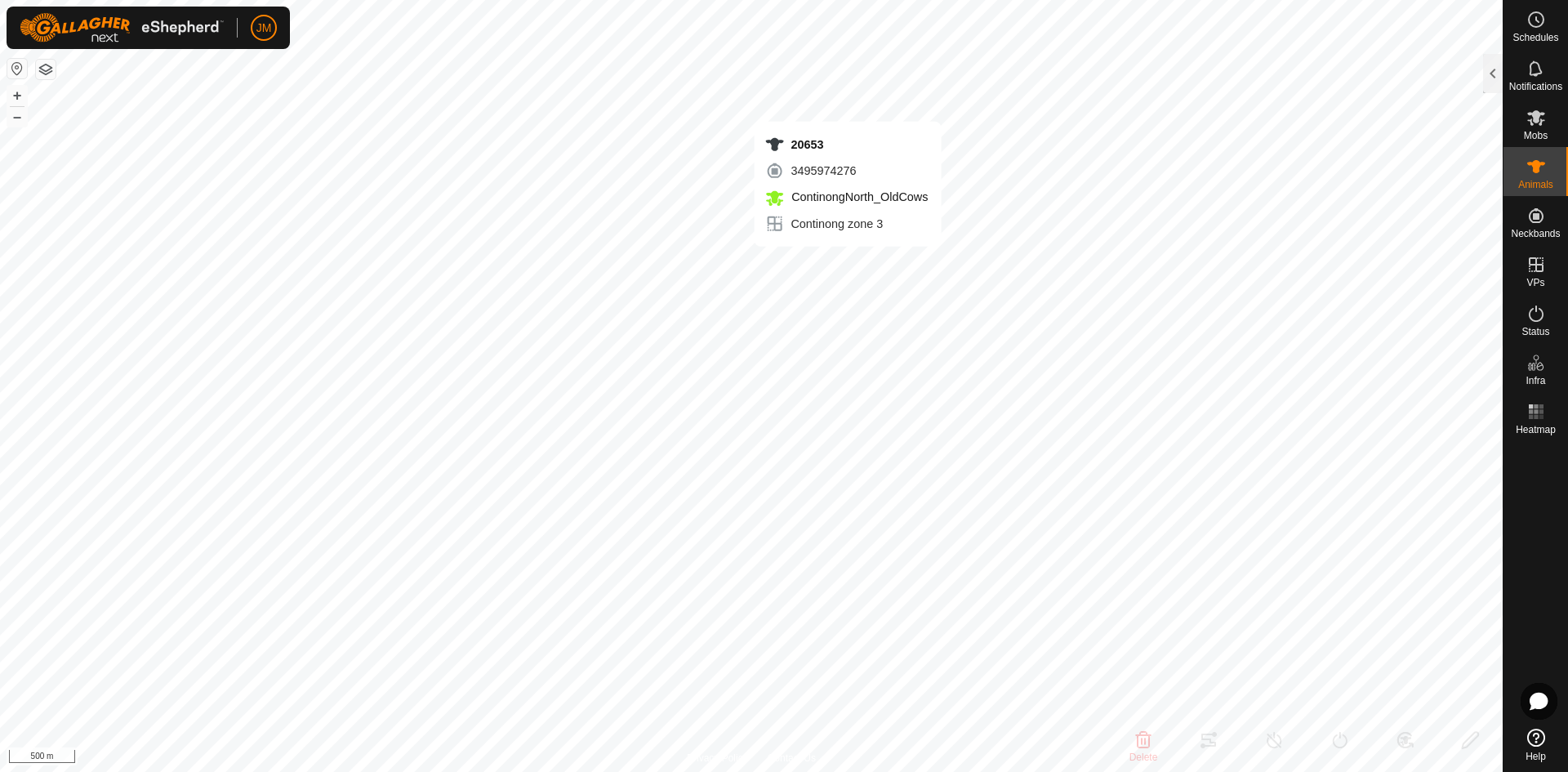
type input "-"
type input "21384"
type input "-"
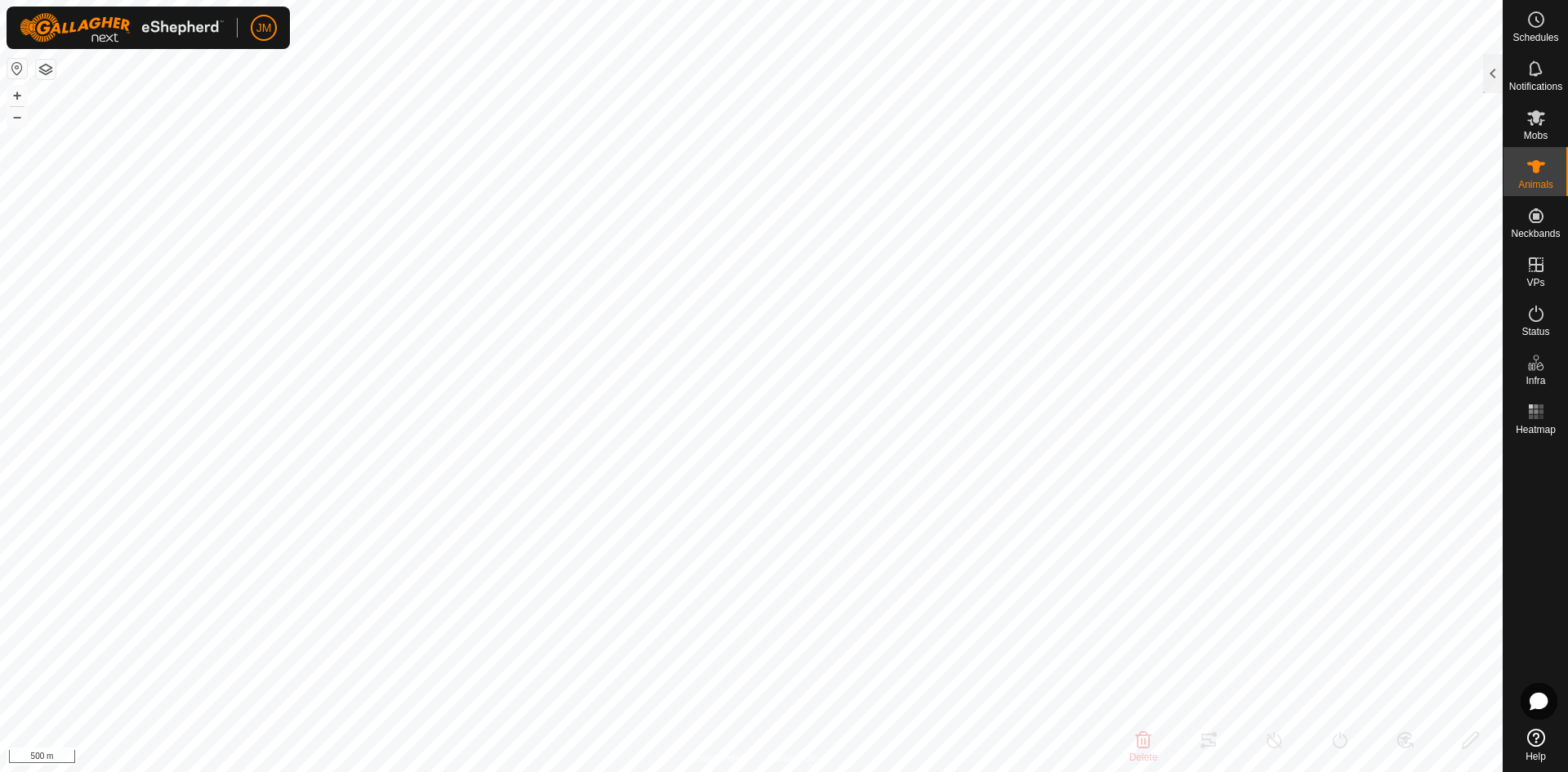
type input "-"
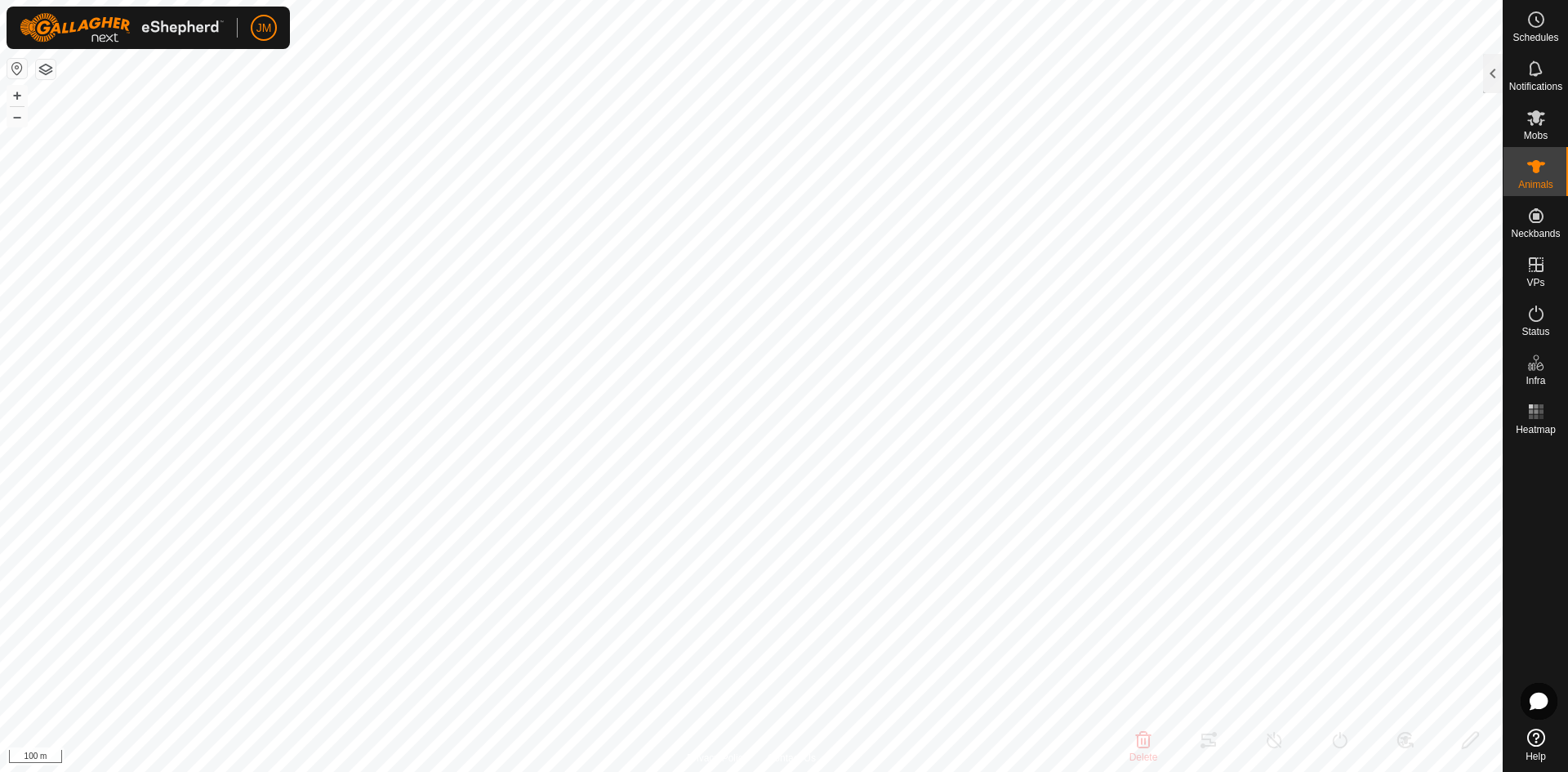
type input "20123"
type input "-"
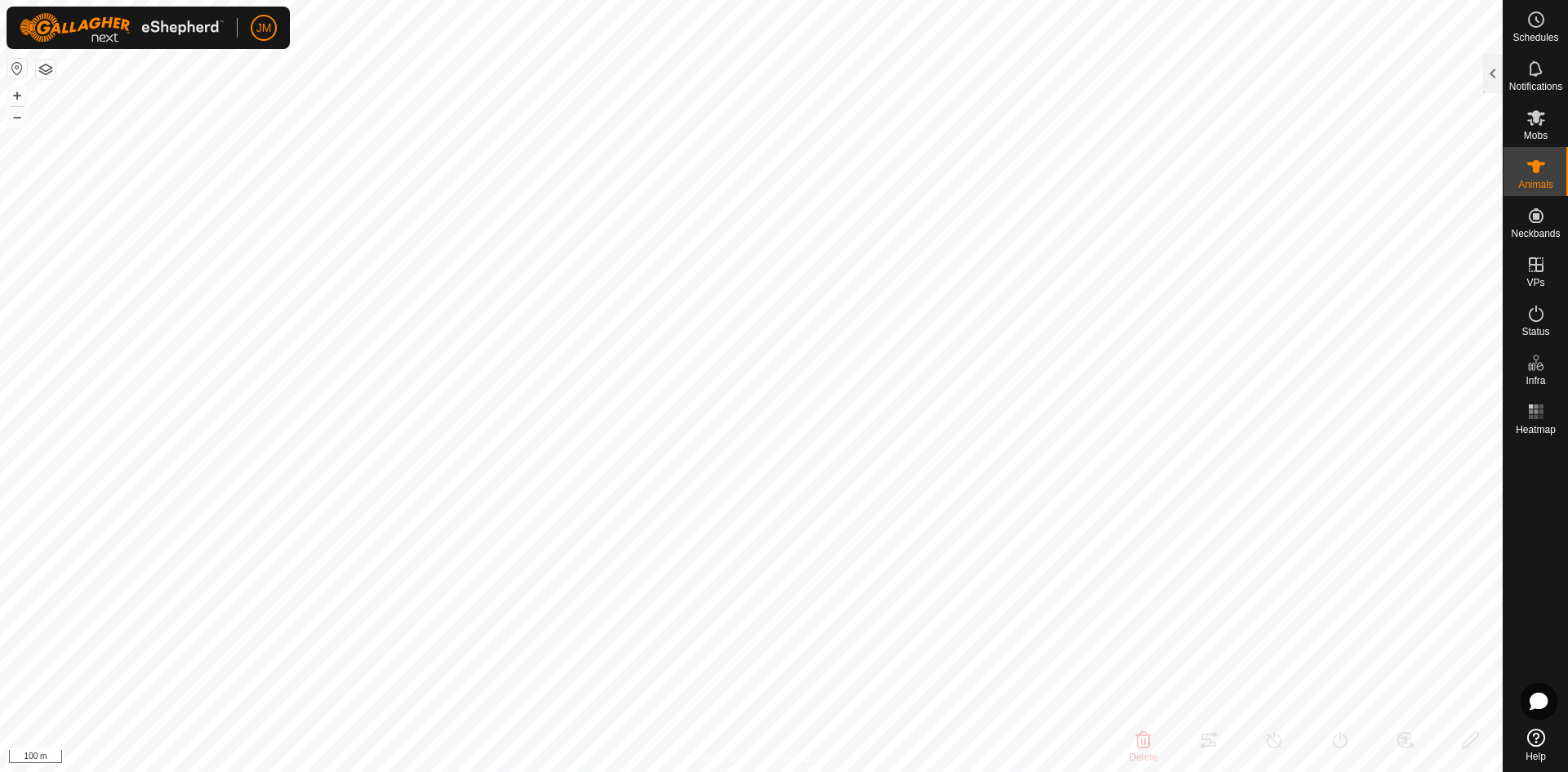
type input "-"
type input "20464"
type input "-"
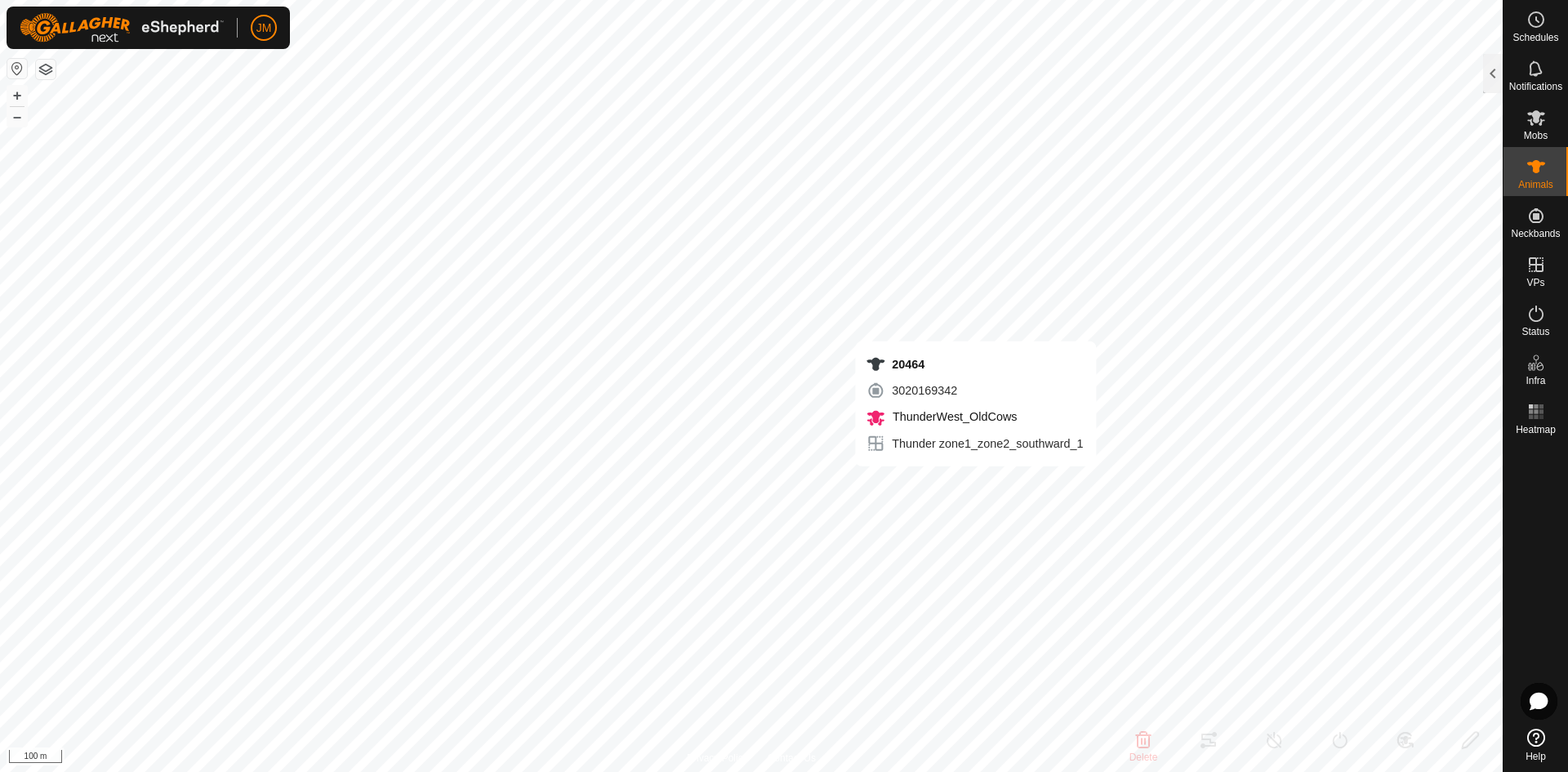
type input "-"
type input "20400"
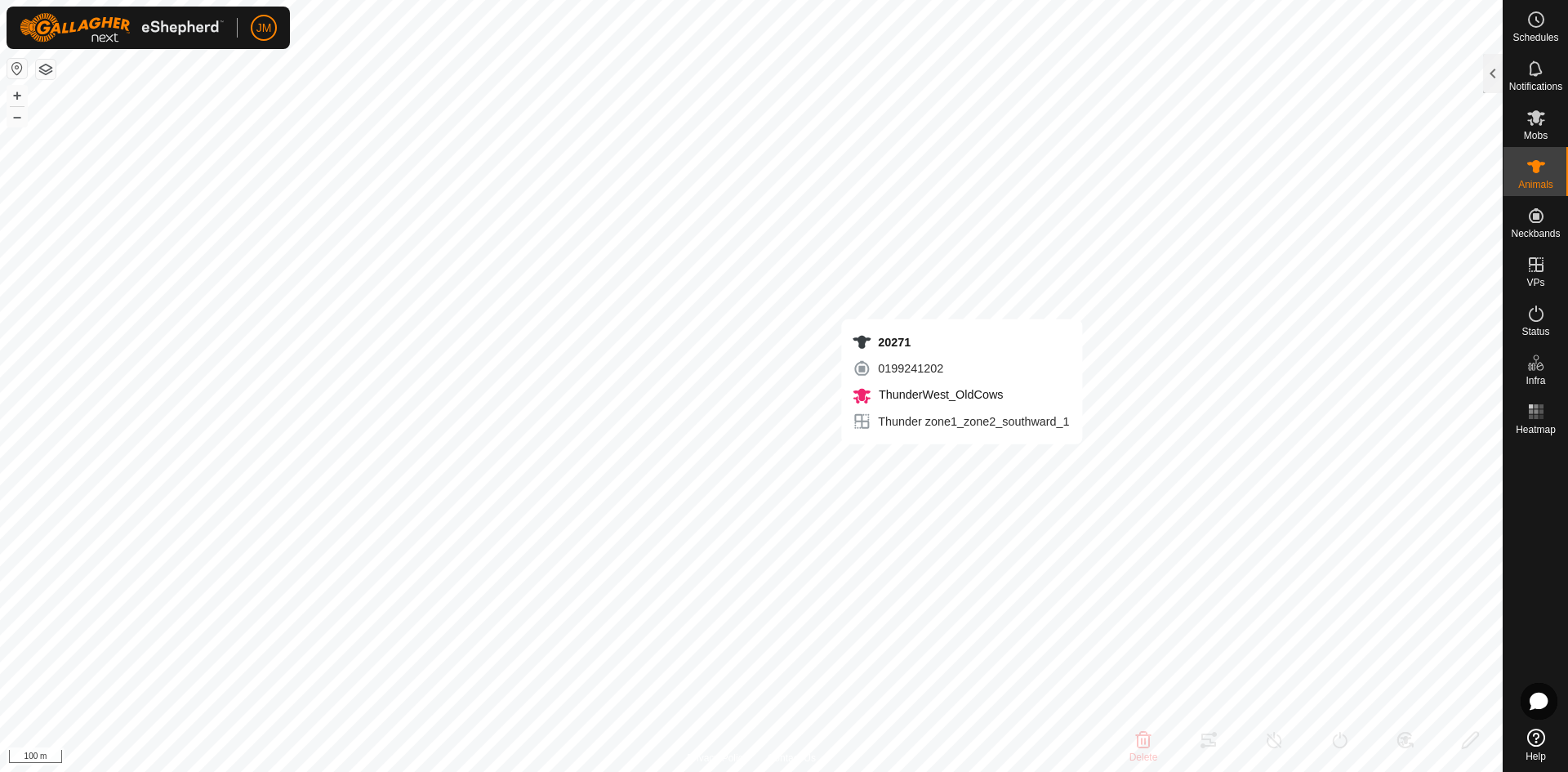
type input "-"
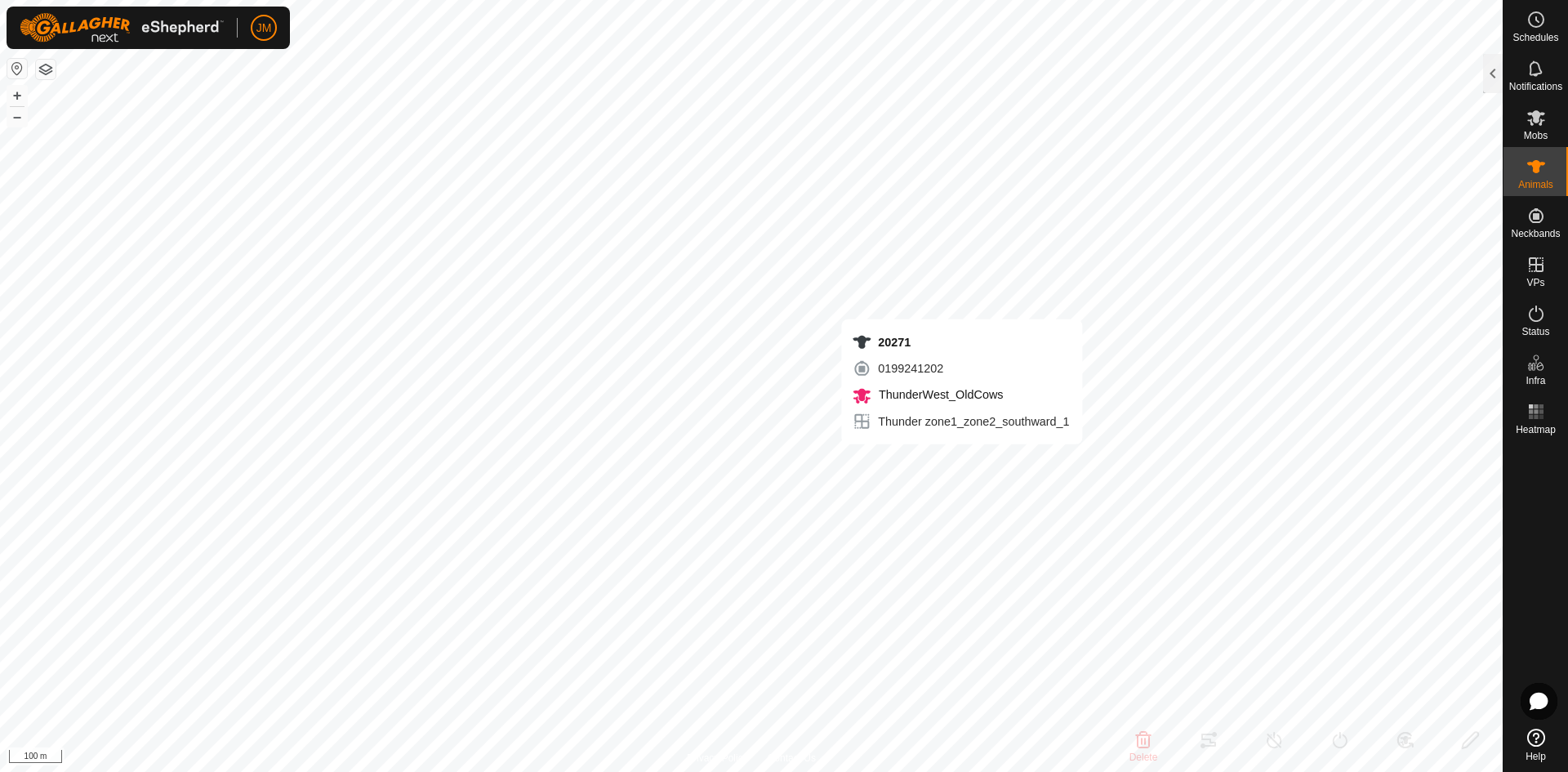
type input "-"
type input "20123"
type input "-"
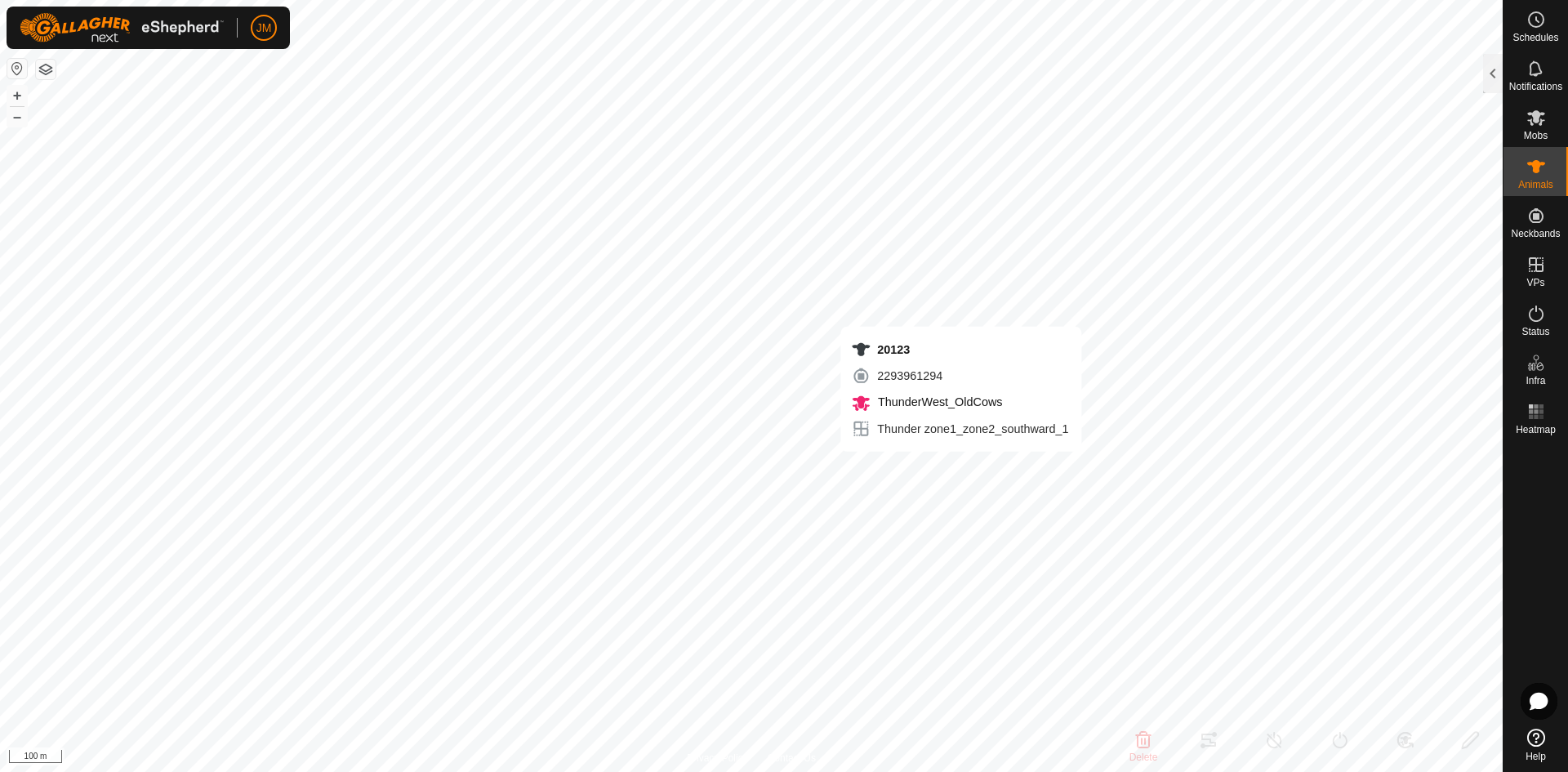
type input "-"
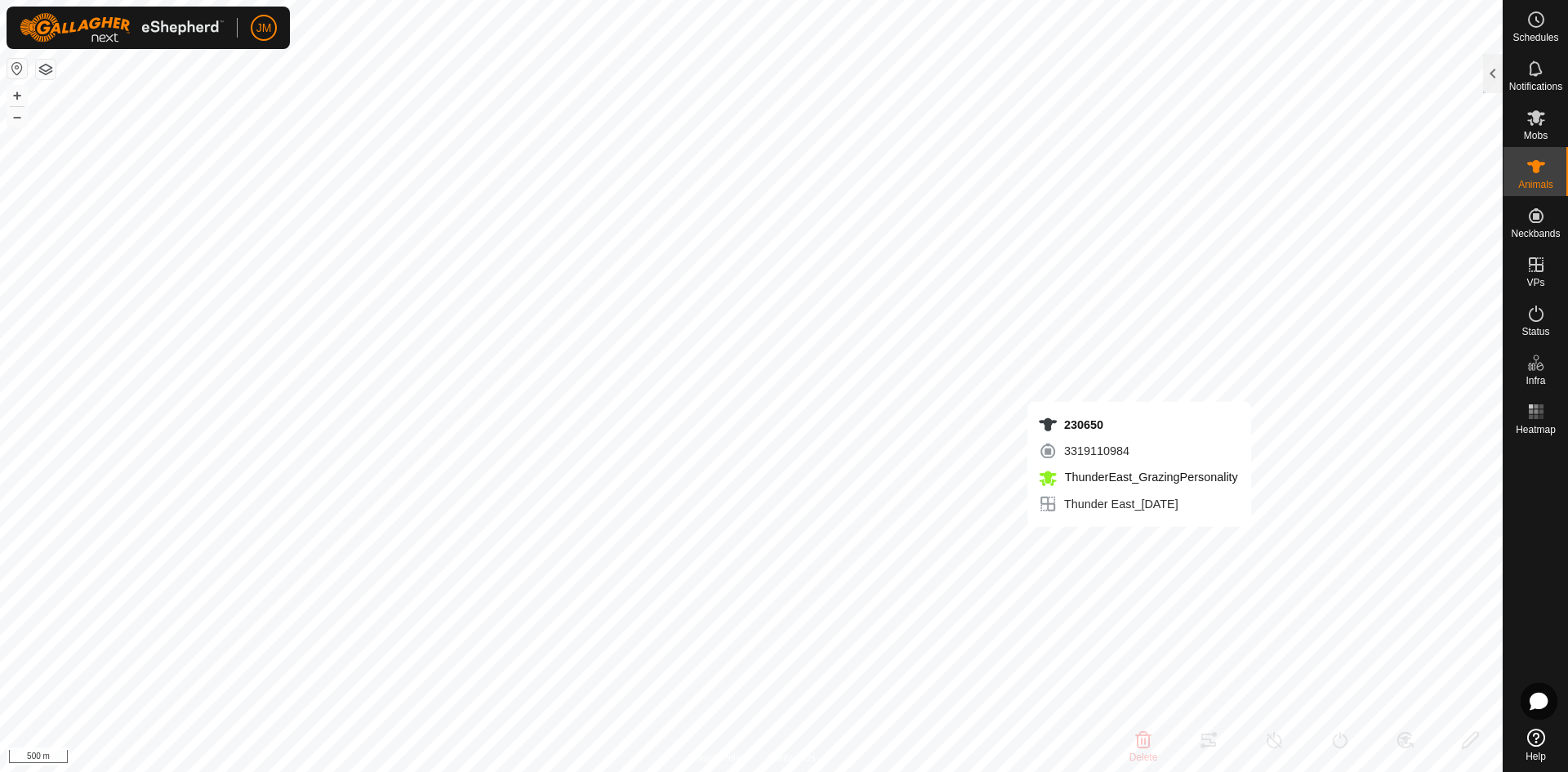
type input "230650"
type input "-"
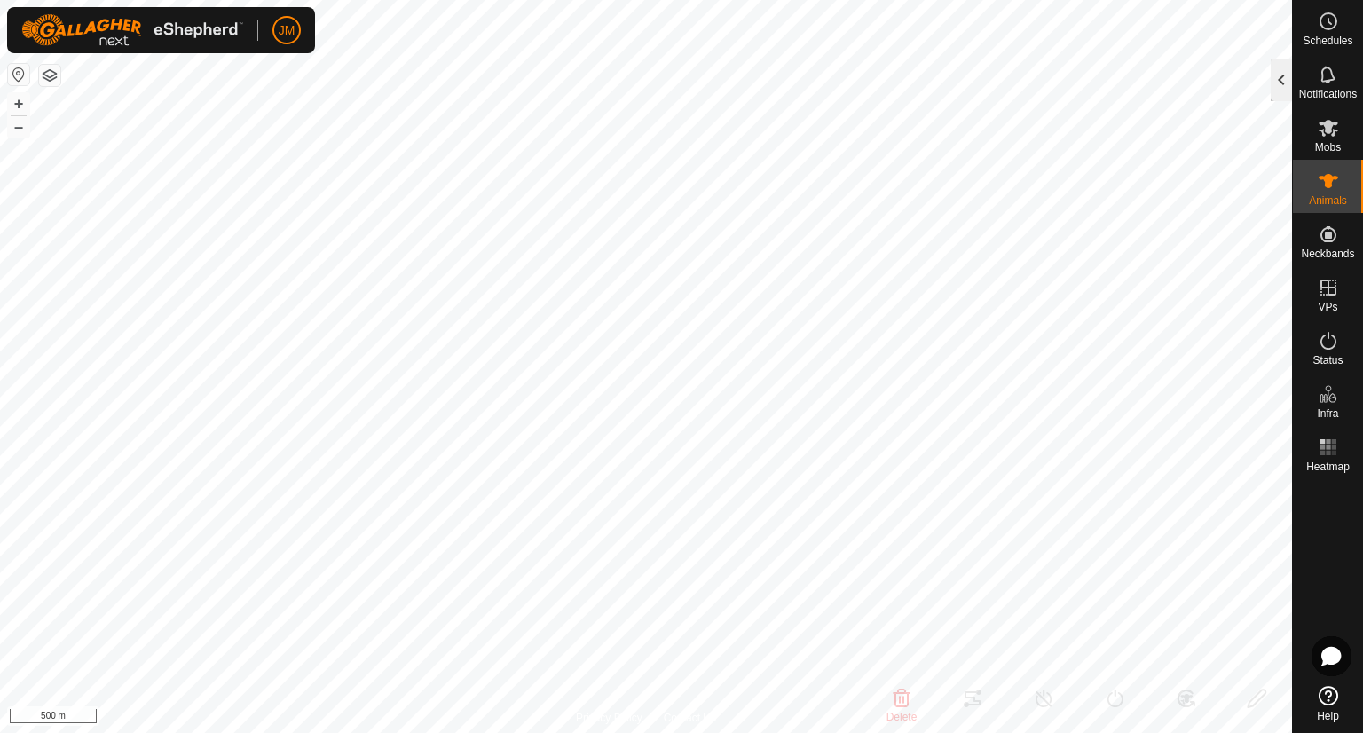
click at [1278, 93] on div at bounding box center [1281, 80] width 21 height 43
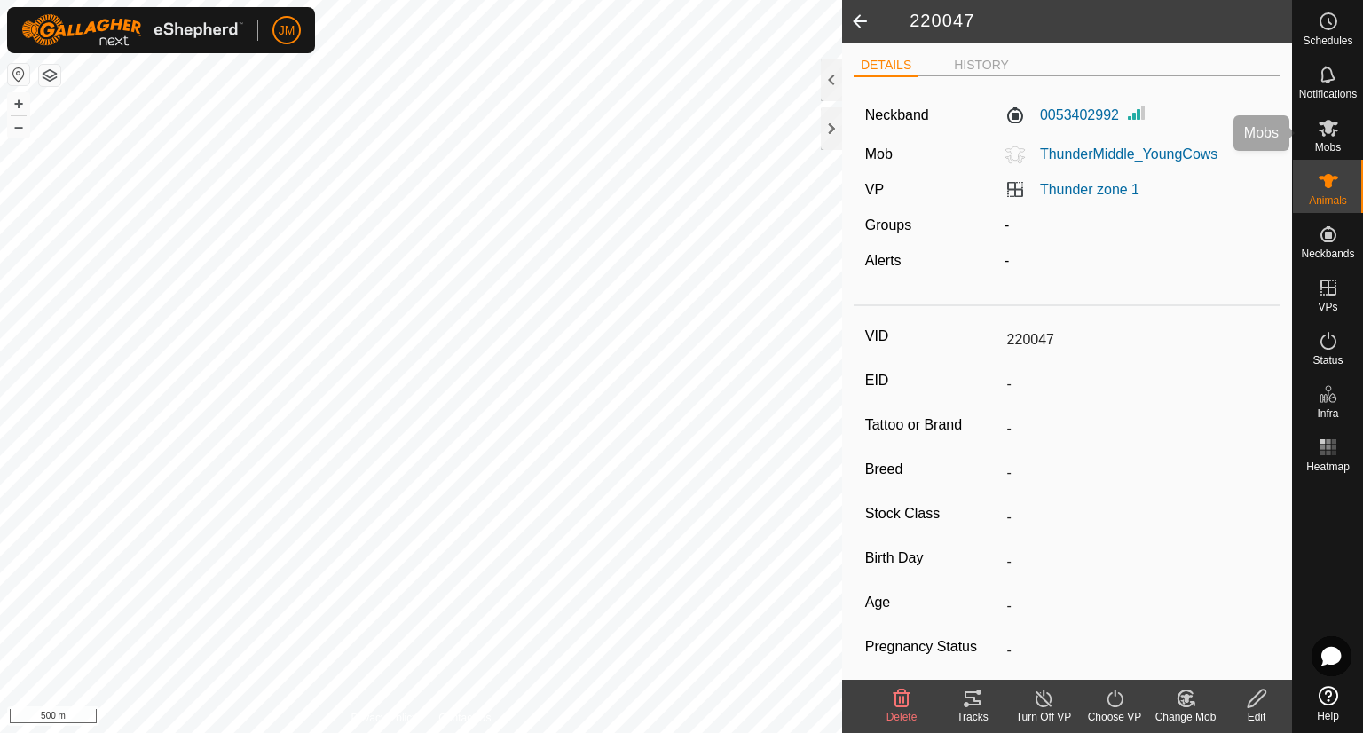
click at [1339, 134] on es-mob-svg-icon at bounding box center [1329, 128] width 32 height 28
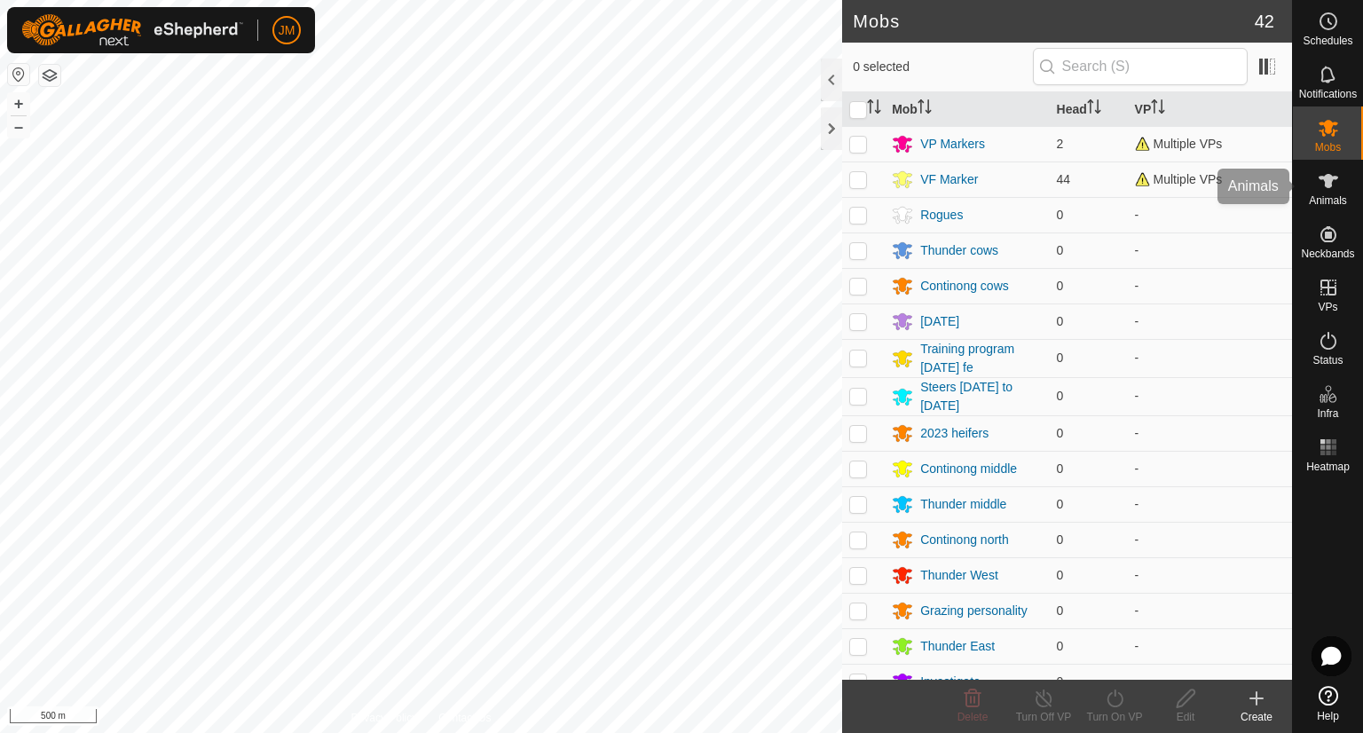
click at [1330, 192] on es-animals-svg-icon at bounding box center [1329, 181] width 32 height 28
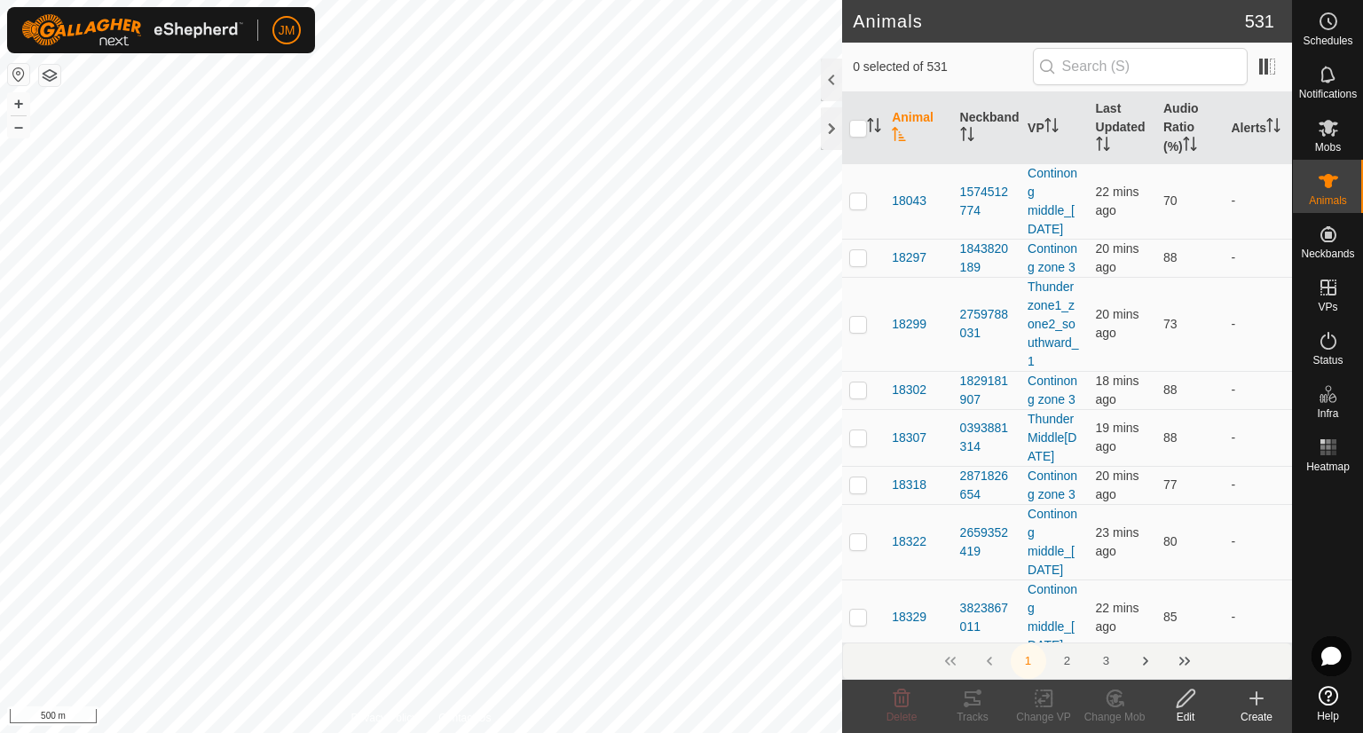
click at [1165, 75] on input "text" at bounding box center [1140, 66] width 215 height 37
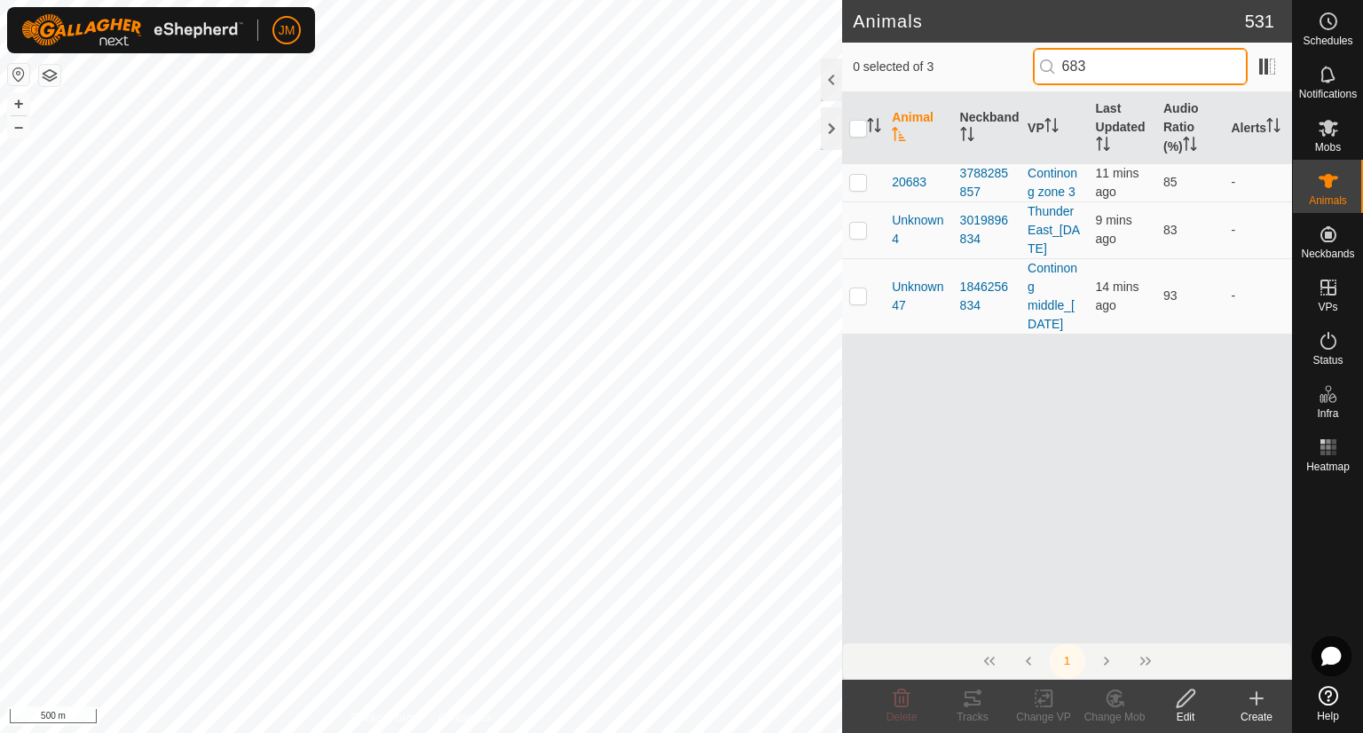
click at [1093, 67] on input "683" at bounding box center [1140, 66] width 215 height 37
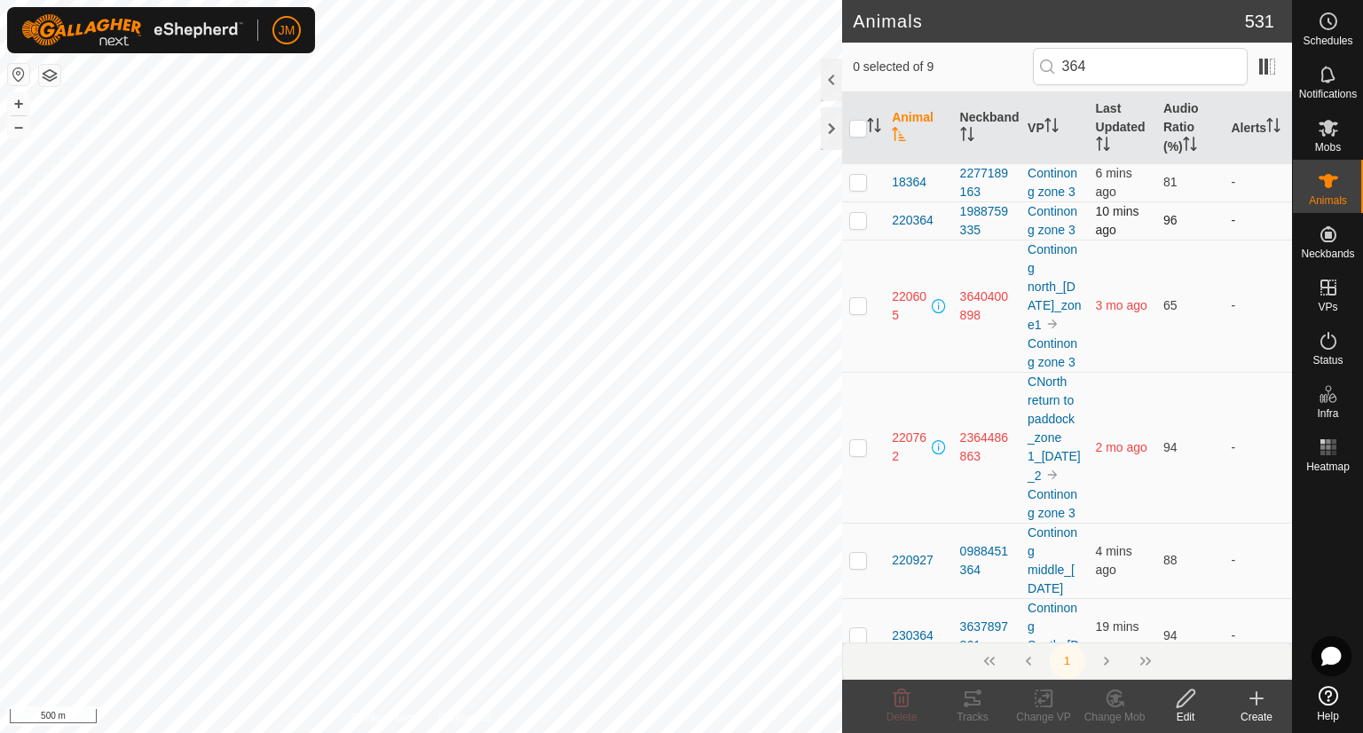
click at [859, 223] on p-checkbox at bounding box center [858, 220] width 18 height 14
click at [855, 224] on p-checkbox at bounding box center [858, 220] width 18 height 14
click at [1092, 78] on input "364" at bounding box center [1140, 66] width 215 height 37
paste input "9933991183"
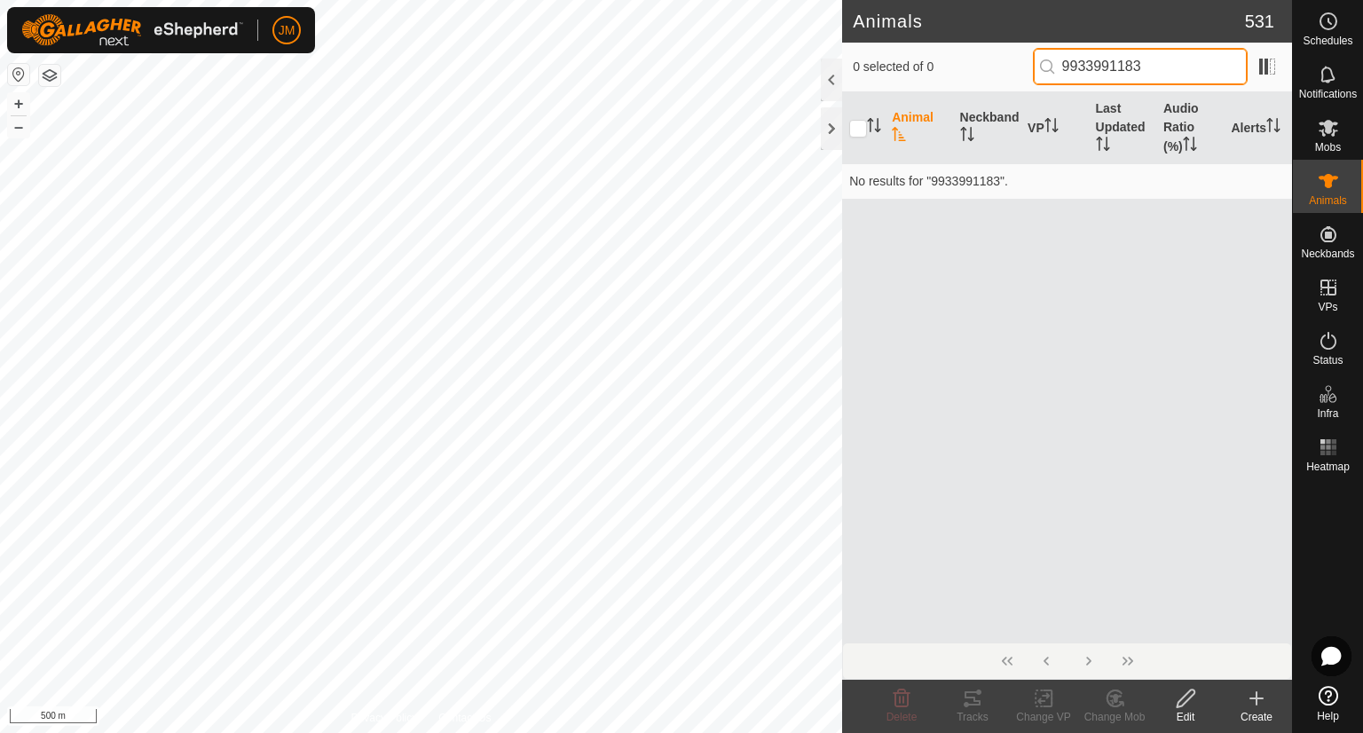
click at [1115, 68] on input "9933991183" at bounding box center [1140, 66] width 215 height 37
paste input "10467134001"
click at [1120, 65] on input "10467134001" at bounding box center [1140, 66] width 215 height 37
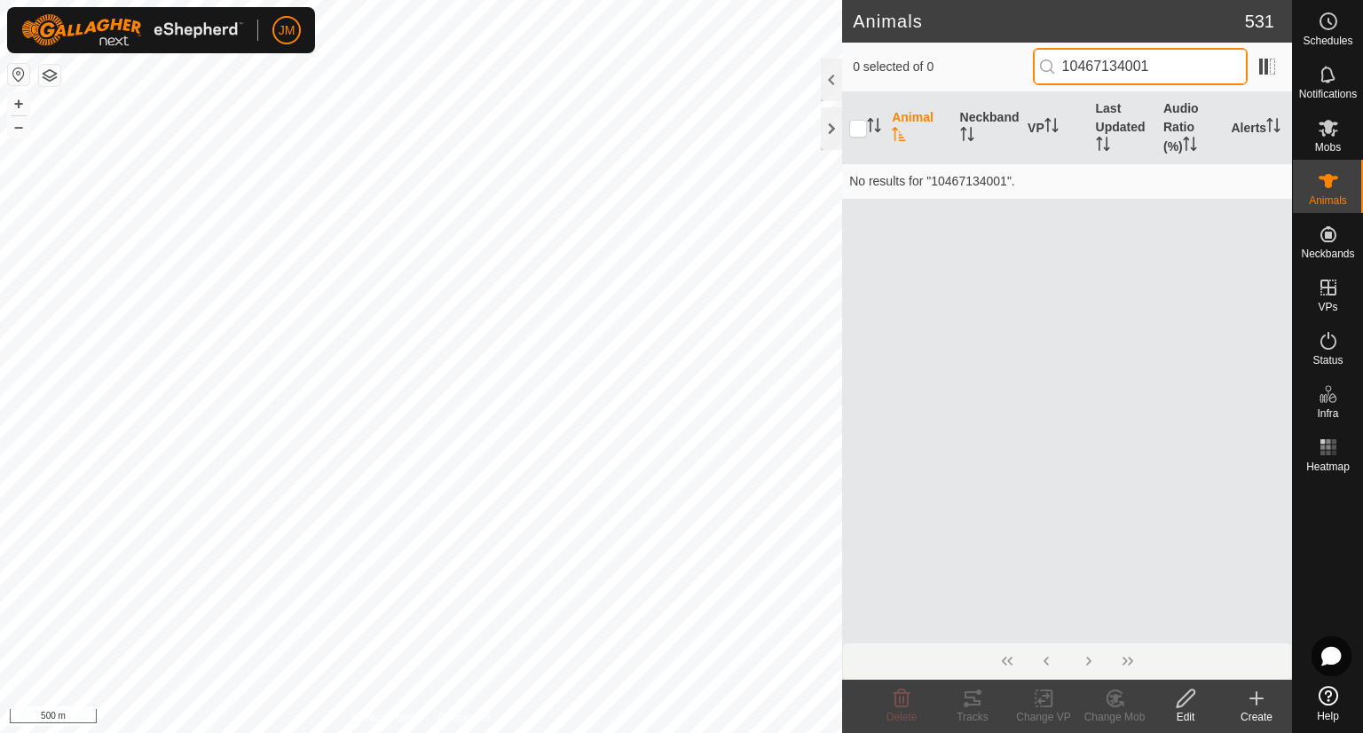
paste input "5166407623"
click at [1073, 72] on input "15166407623" at bounding box center [1140, 66] width 215 height 37
paste input "9170386625"
click at [1125, 69] on input "9170386625" at bounding box center [1140, 66] width 215 height 37
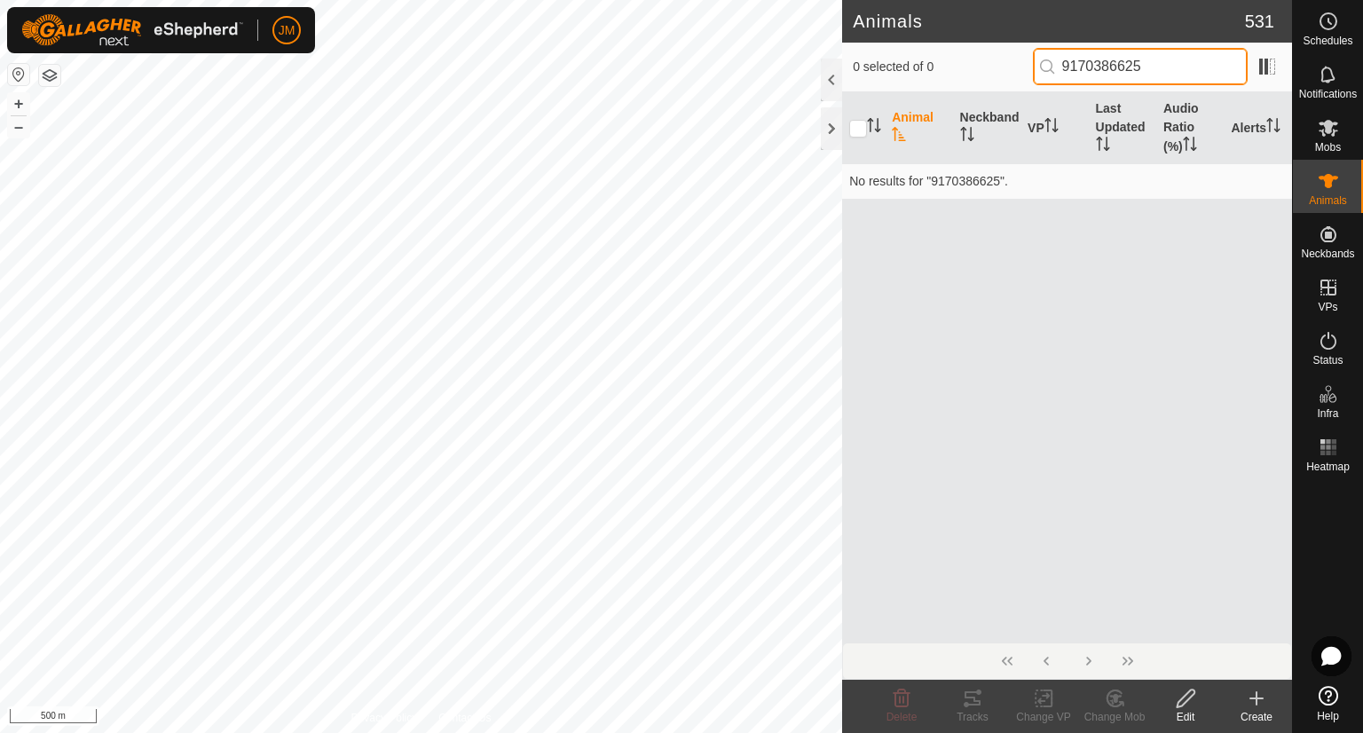
click at [1125, 69] on input "9170386625" at bounding box center [1140, 66] width 215 height 37
paste input "6313475601"
click at [1119, 64] on input "6313475601" at bounding box center [1140, 66] width 215 height 37
paste input "15341750368"
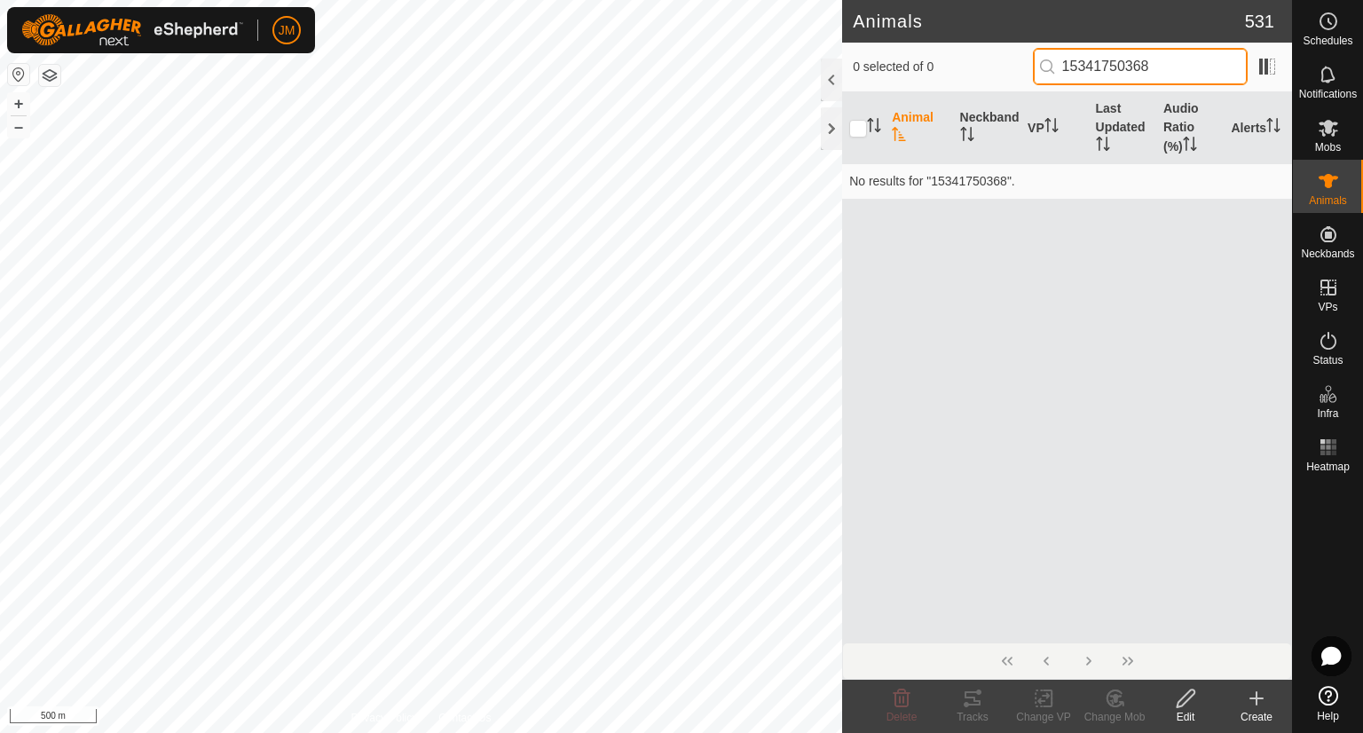
click at [1080, 73] on input "15341750368" at bounding box center [1140, 66] width 215 height 37
paste input "871733301"
click at [1111, 68] on input "8717333018" at bounding box center [1140, 66] width 215 height 37
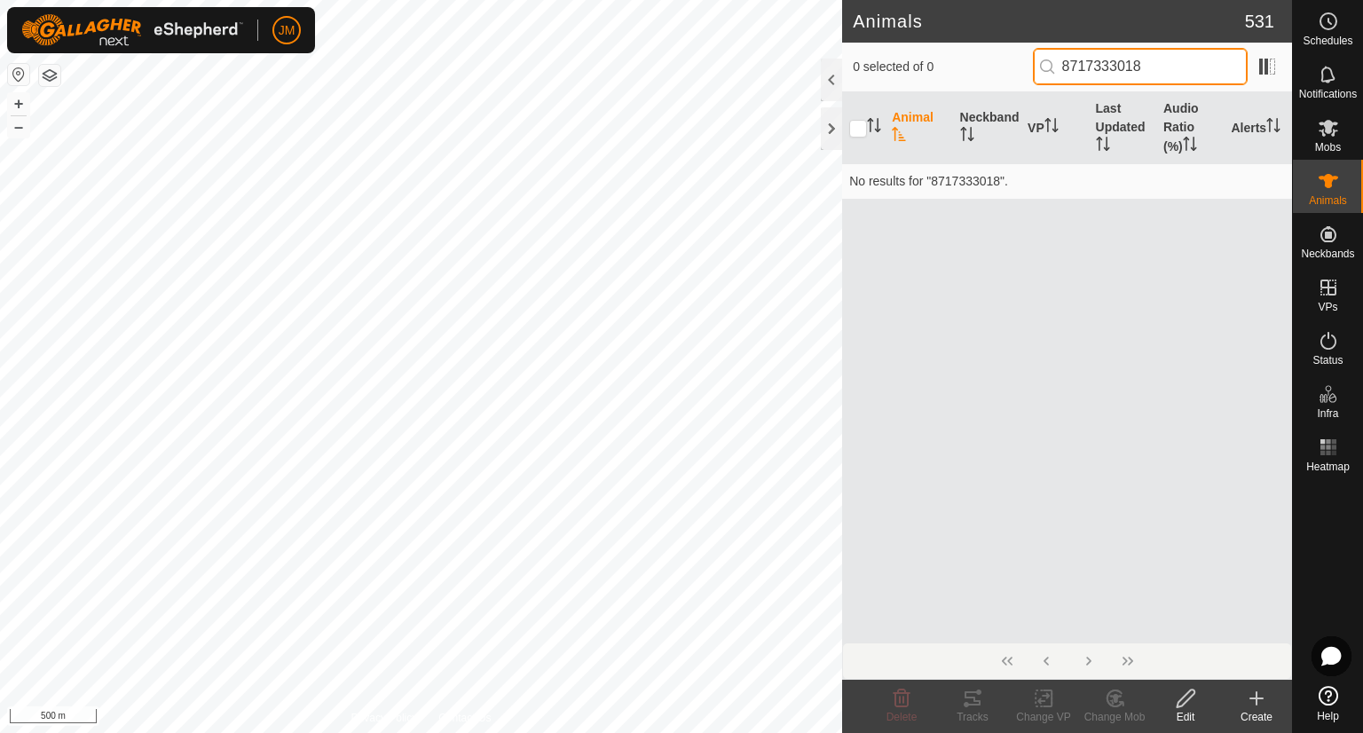
paste input "853807966"
click at [1118, 75] on input "8853807966" at bounding box center [1140, 66] width 215 height 37
paste input "20805936055"
click at [1132, 67] on input "20805936055" at bounding box center [1140, 66] width 215 height 37
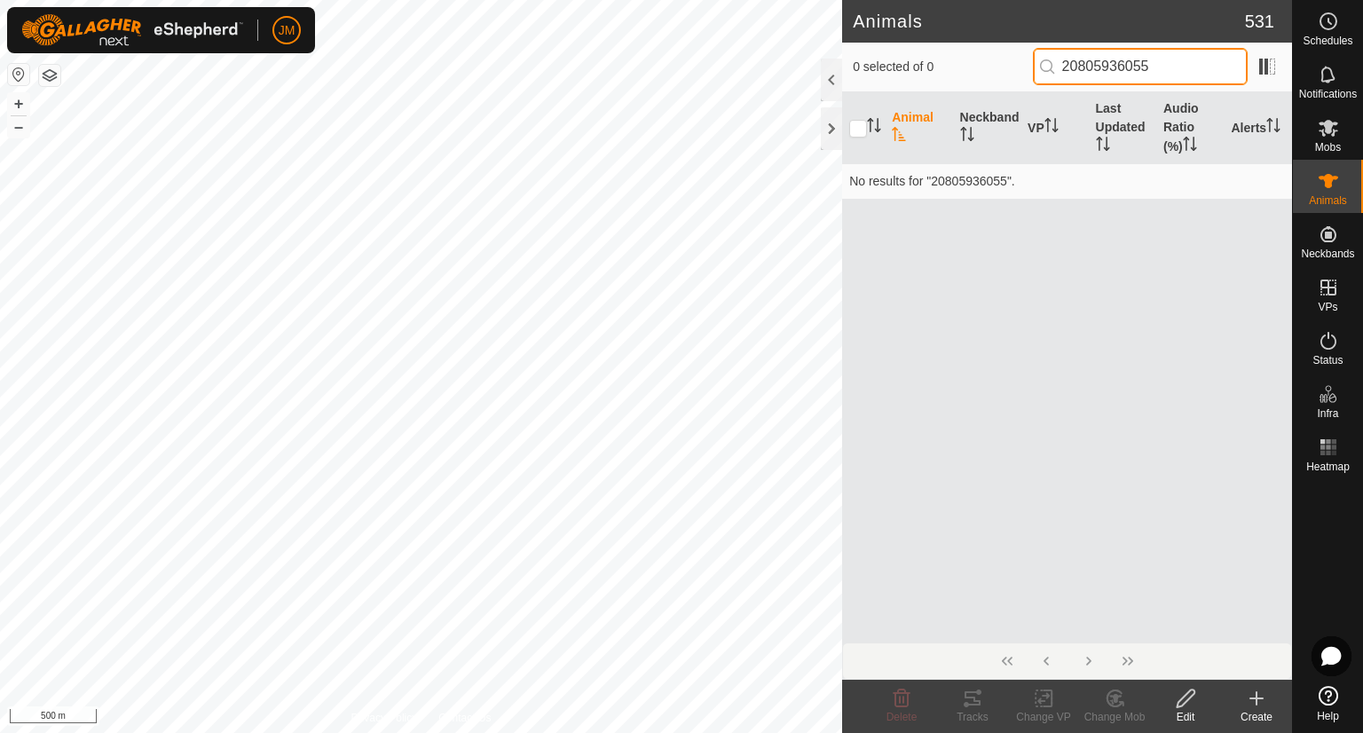
click at [1132, 67] on input "20805936055" at bounding box center [1140, 66] width 215 height 37
paste input "7737095954"
click at [1108, 81] on input "7737095954" at bounding box center [1140, 66] width 215 height 37
paste input "17895190497"
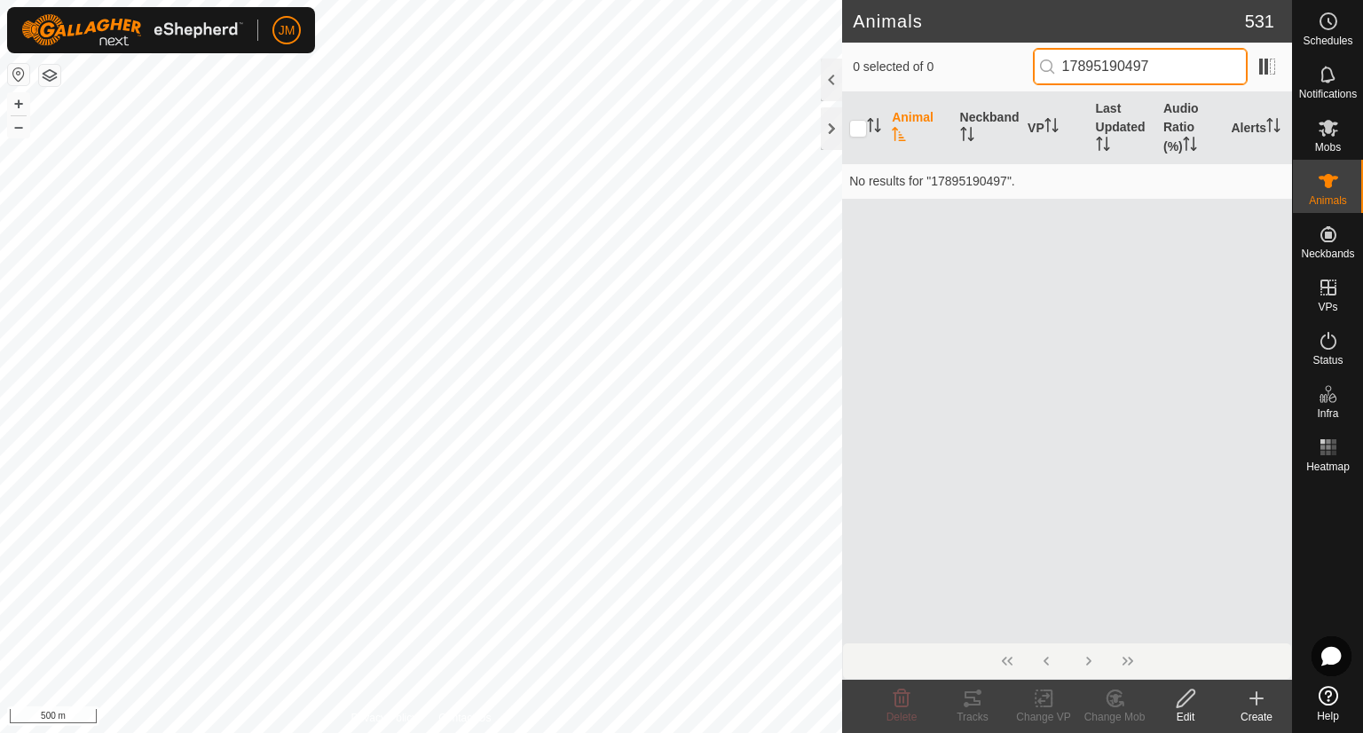
click at [1108, 81] on input "17895190497" at bounding box center [1140, 66] width 215 height 37
click at [1107, 70] on input "17895190497" at bounding box center [1140, 66] width 215 height 37
paste input "8917617214"
click at [1086, 67] on input "8917617214" at bounding box center [1140, 66] width 215 height 37
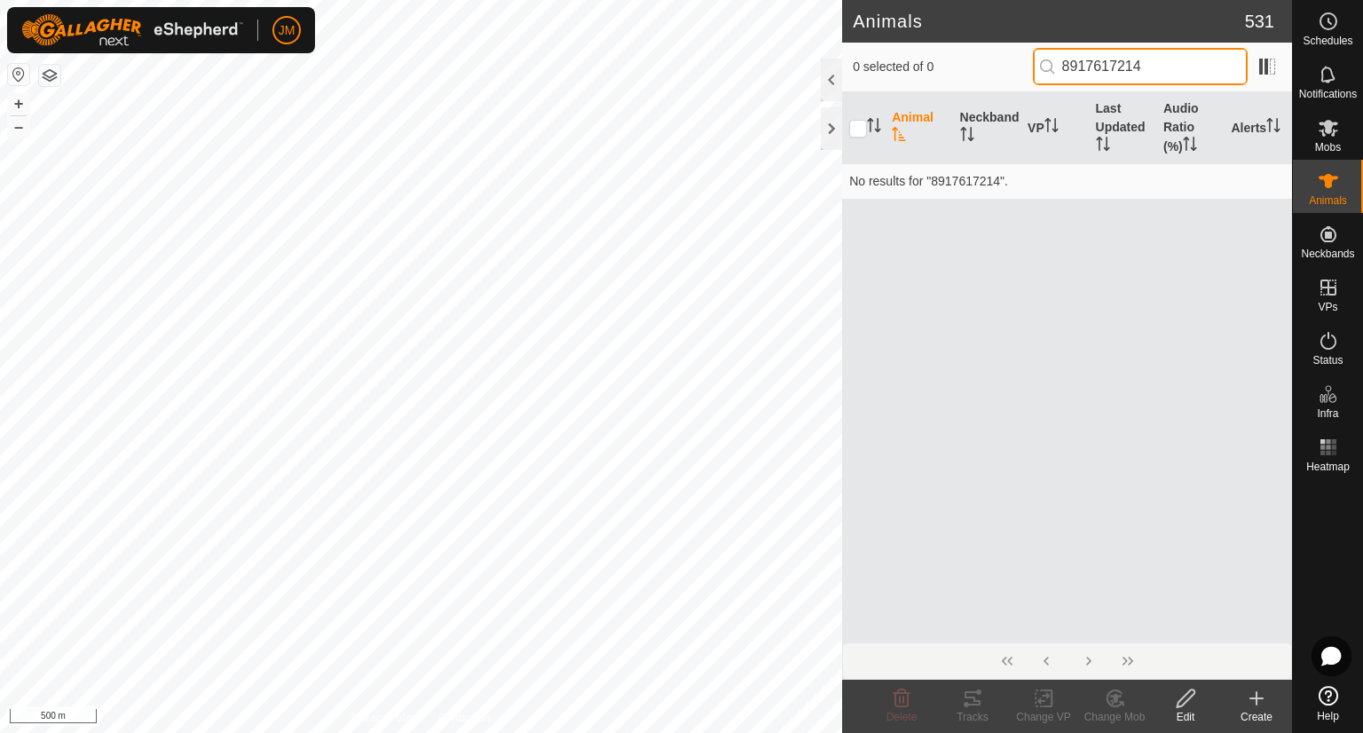
click at [1086, 67] on input "8917617214" at bounding box center [1140, 66] width 215 height 37
paste input "6113965623"
click at [1132, 65] on input "6113965623" at bounding box center [1140, 66] width 215 height 37
paste input "7497363932"
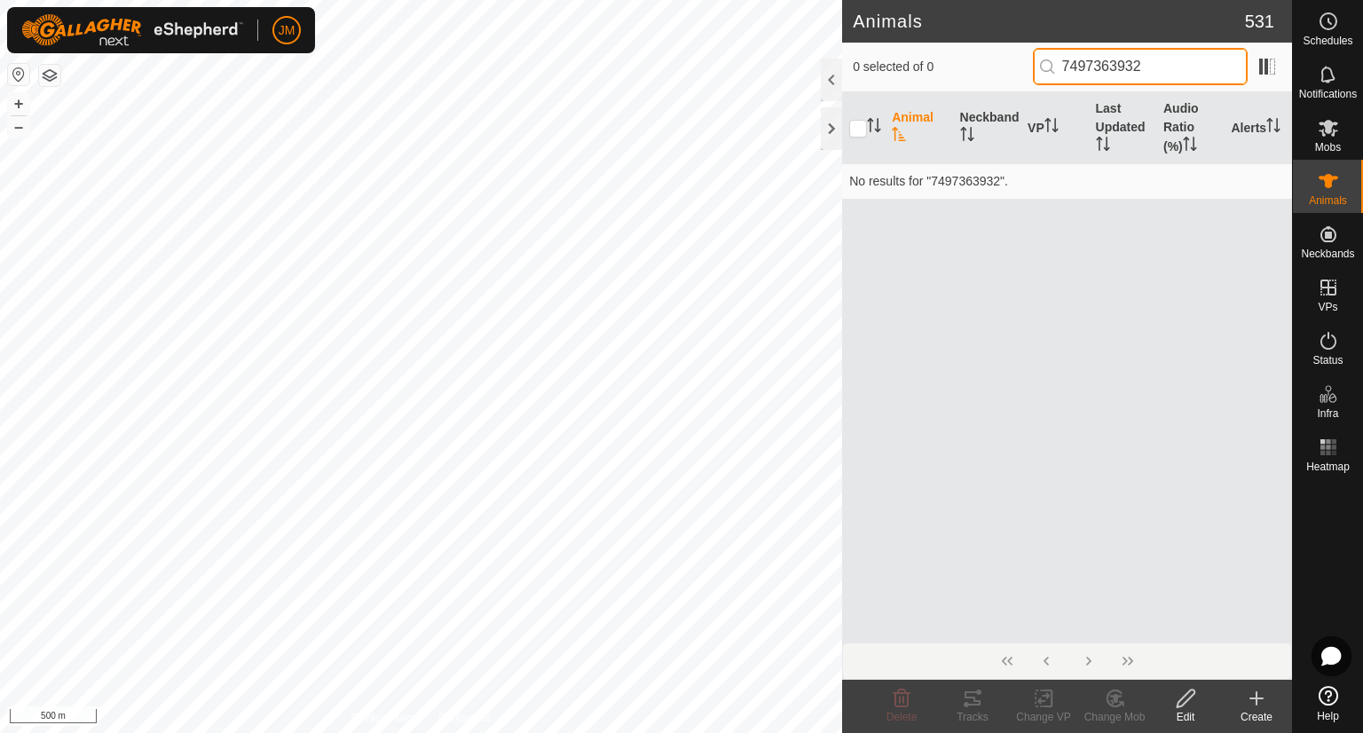
click at [1122, 75] on input "7497363932" at bounding box center [1140, 66] width 215 height 37
paste input "12002474763"
click at [1126, 61] on input "12002474763" at bounding box center [1140, 66] width 215 height 37
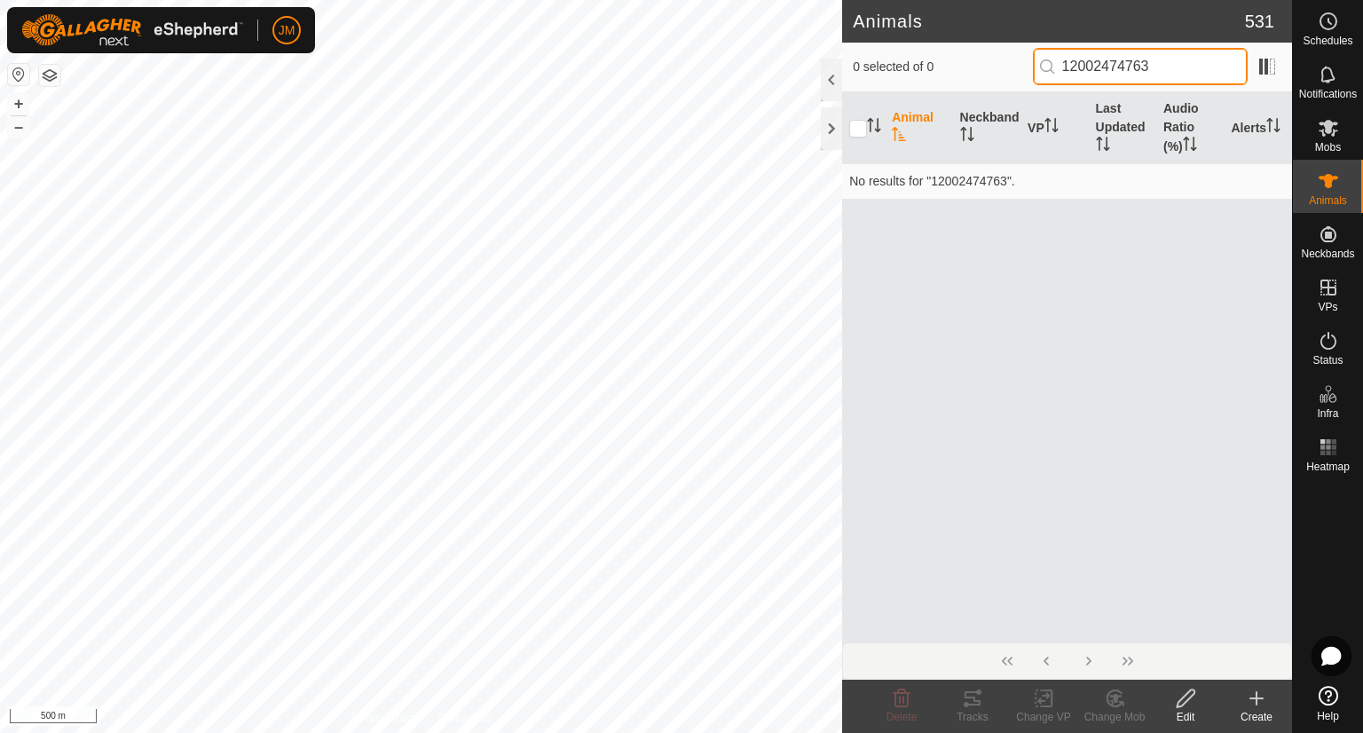
paste input "557028517"
click at [1099, 67] on input "12557028517" at bounding box center [1140, 66] width 215 height 37
paste input "0273451312"
click at [1108, 83] on input "10273451312" at bounding box center [1140, 66] width 215 height 37
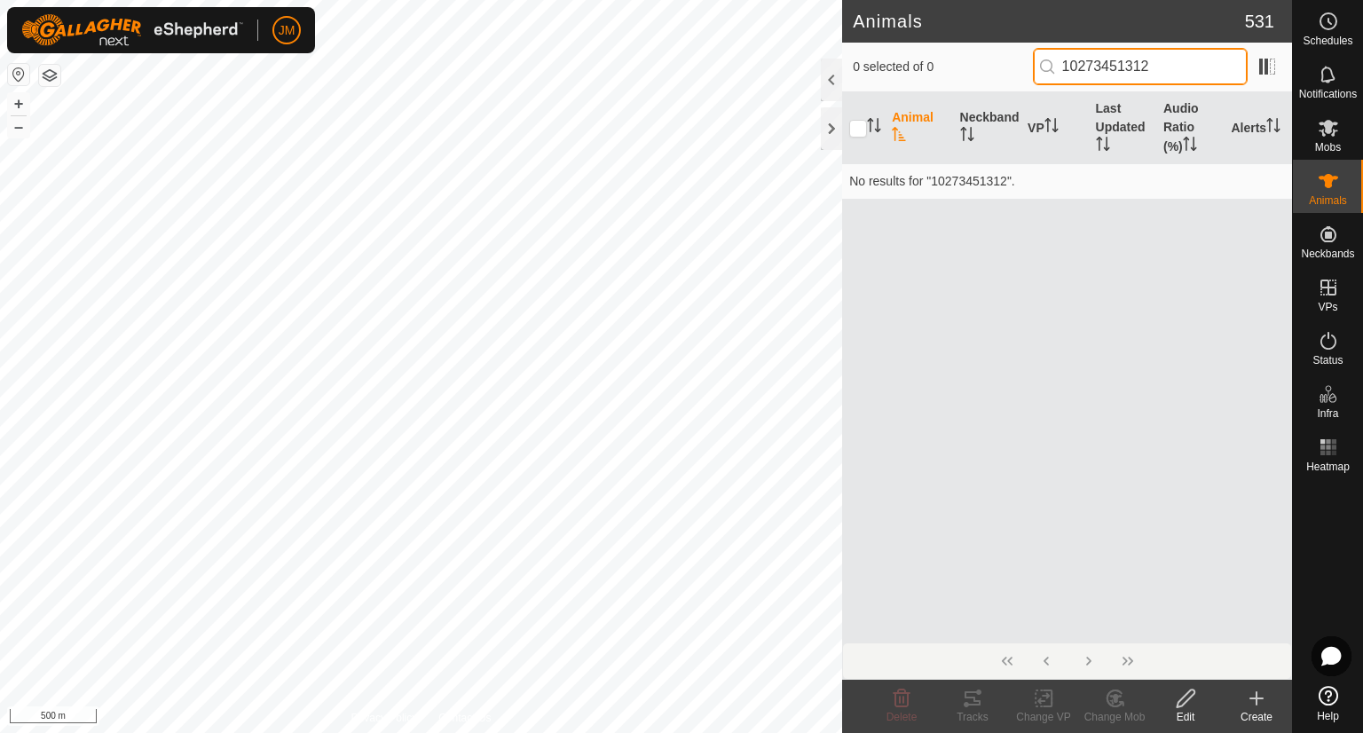
click at [1108, 83] on input "10273451312" at bounding box center [1140, 66] width 215 height 37
paste input "6969608523"
click at [1066, 68] on input "16969608523" at bounding box center [1140, 66] width 215 height 37
paste input "1368302207"
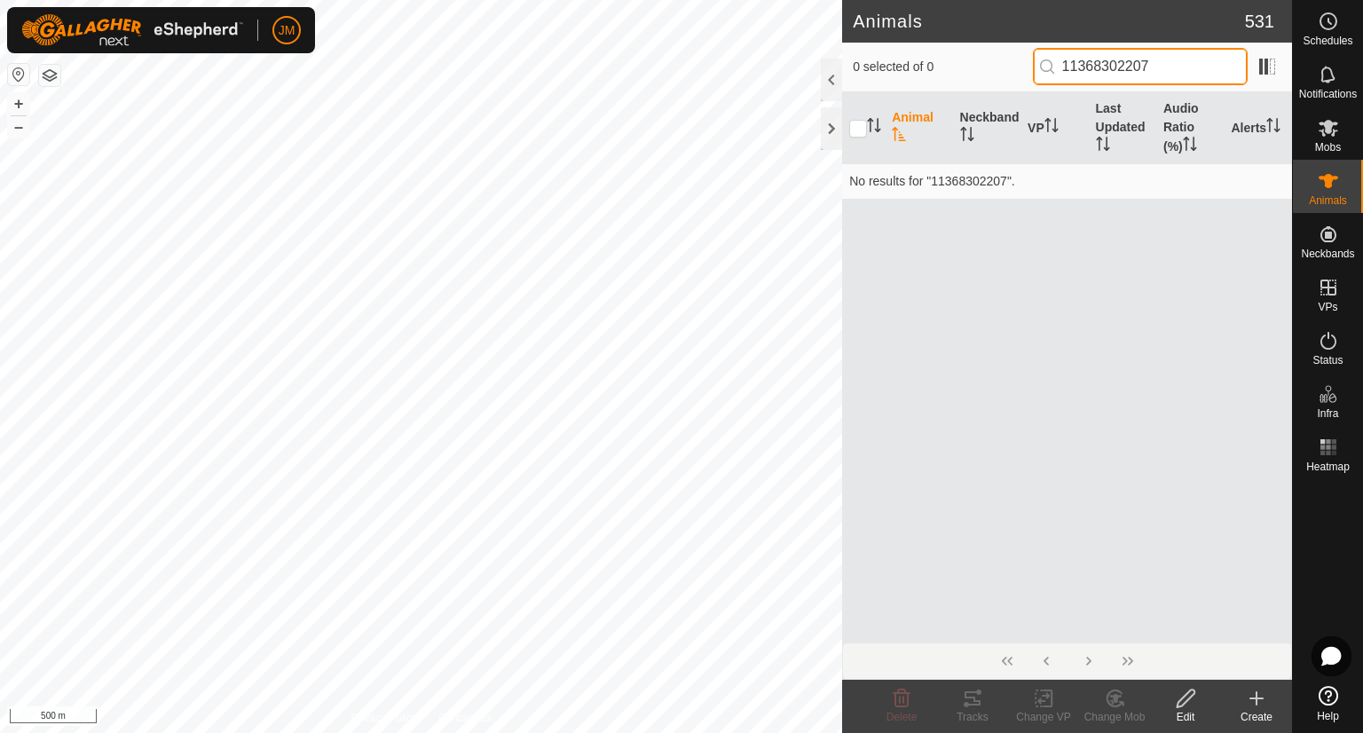
click at [1092, 57] on input "11368302207" at bounding box center [1140, 66] width 215 height 37
paste input "556375177"
click at [1141, 67] on input "15563751777" at bounding box center [1140, 66] width 215 height 37
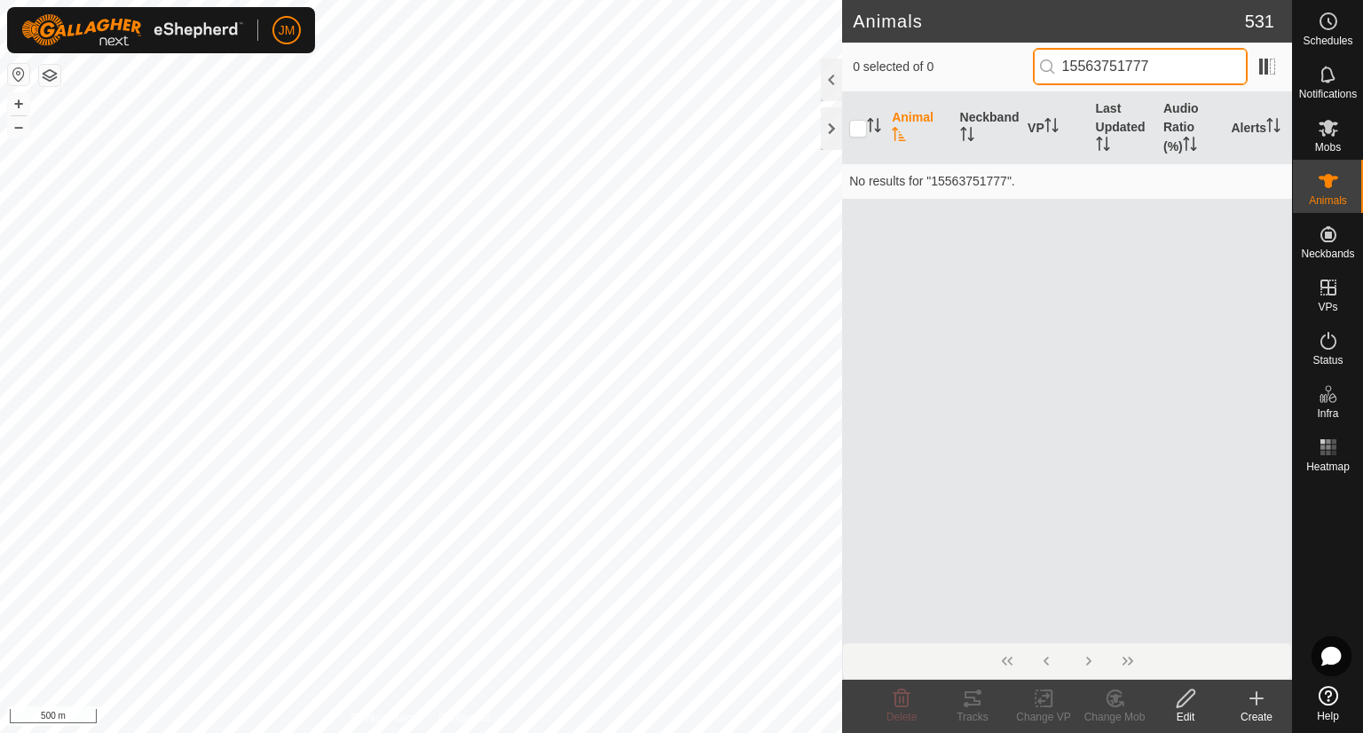
paste input "0551057692"
click at [1122, 58] on input "10551057692" at bounding box center [1140, 66] width 215 height 37
paste input "5565591124"
click at [1150, 68] on input "5565591124" at bounding box center [1140, 66] width 215 height 37
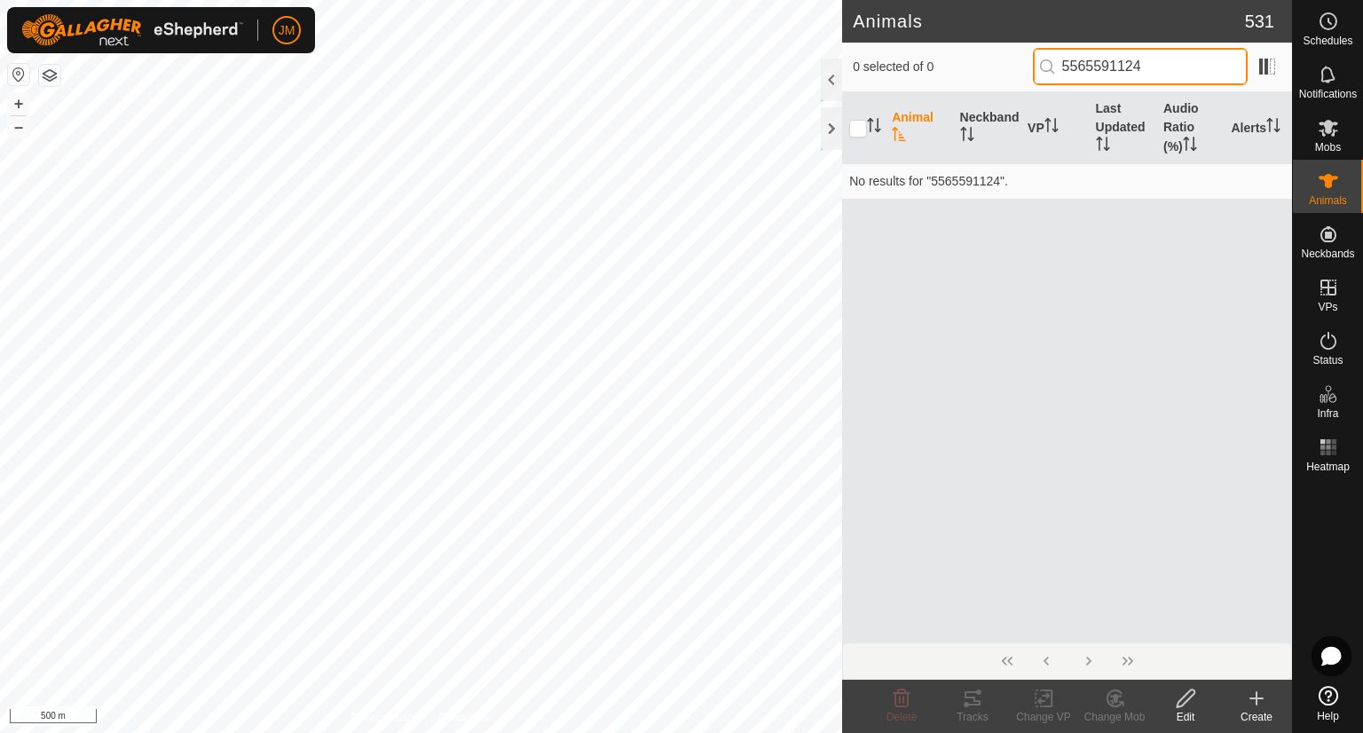
click at [1150, 68] on input "5565591124" at bounding box center [1140, 66] width 215 height 37
paste input "10171320847"
click at [831, 127] on div at bounding box center [831, 128] width 21 height 43
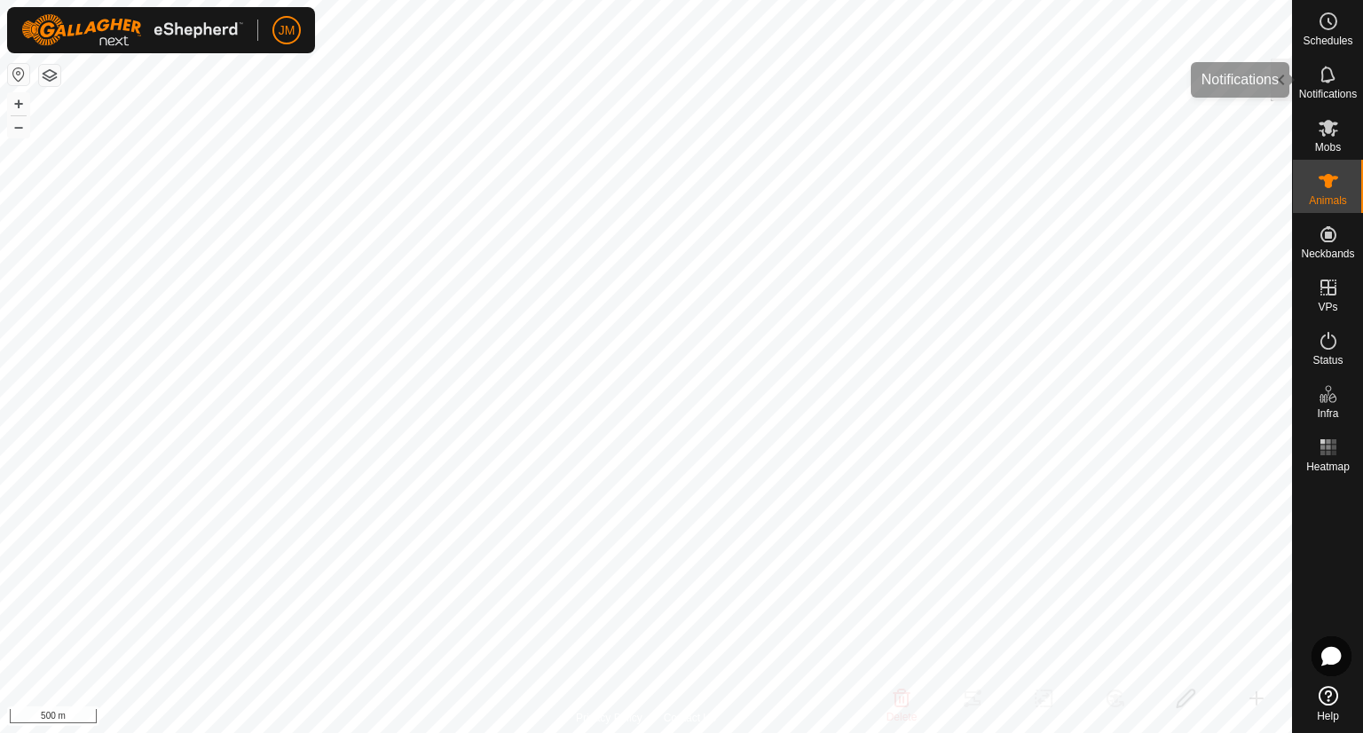
click at [1294, 79] on div "Notifications" at bounding box center [1328, 79] width 70 height 53
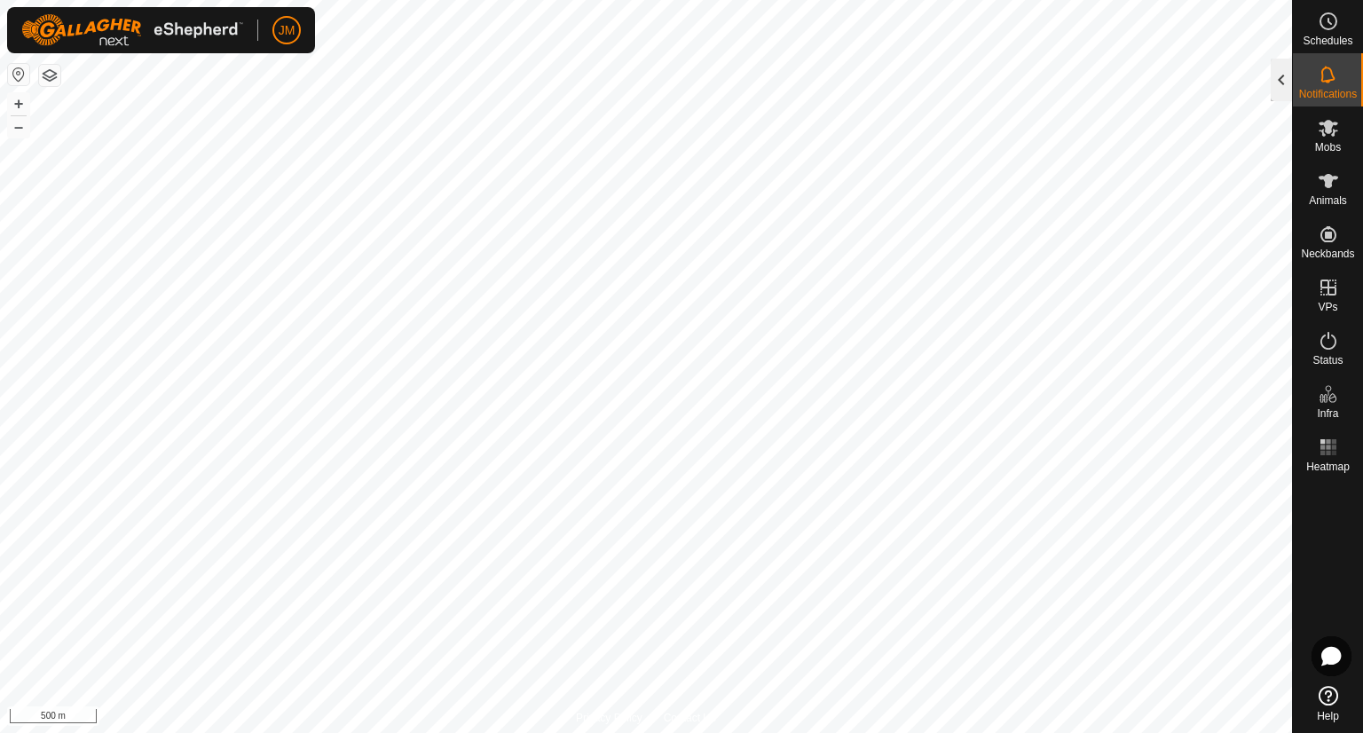
click at [1281, 83] on div at bounding box center [1281, 80] width 21 height 43
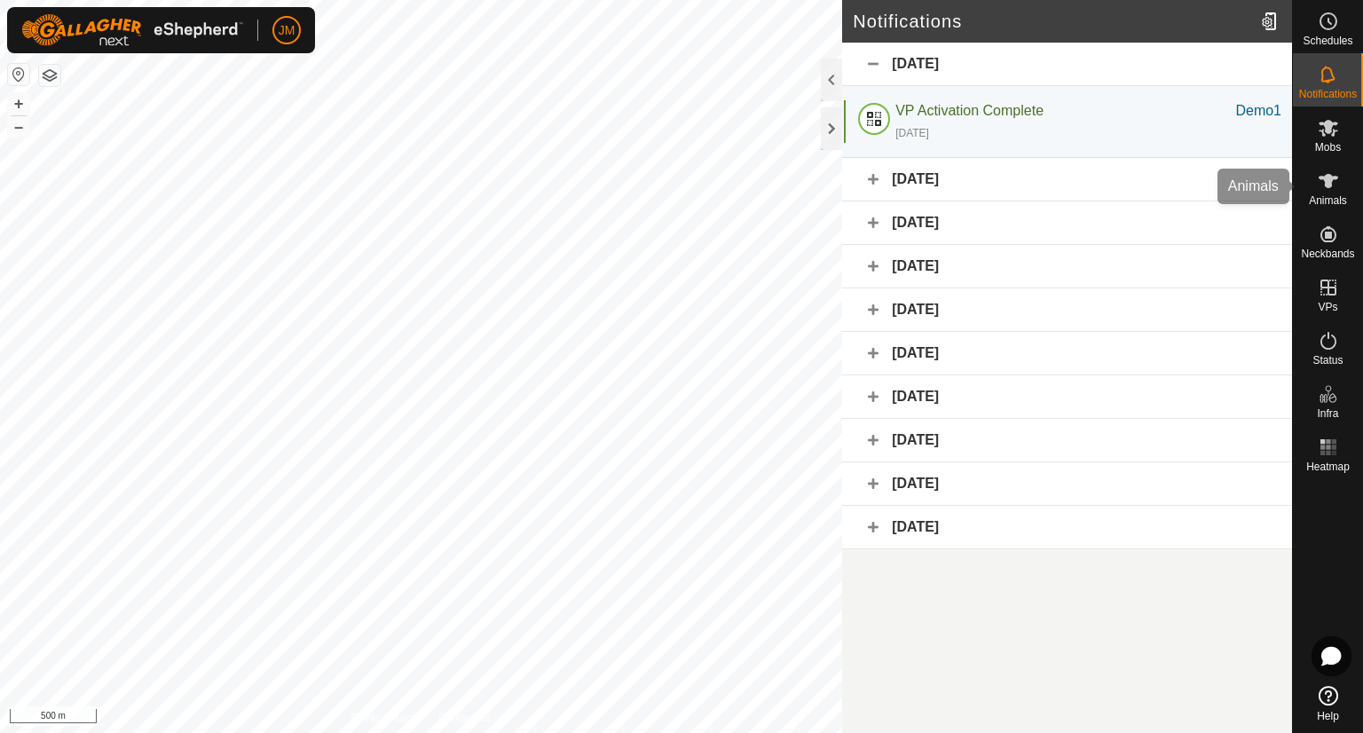
click at [1320, 170] on icon at bounding box center [1328, 180] width 21 height 21
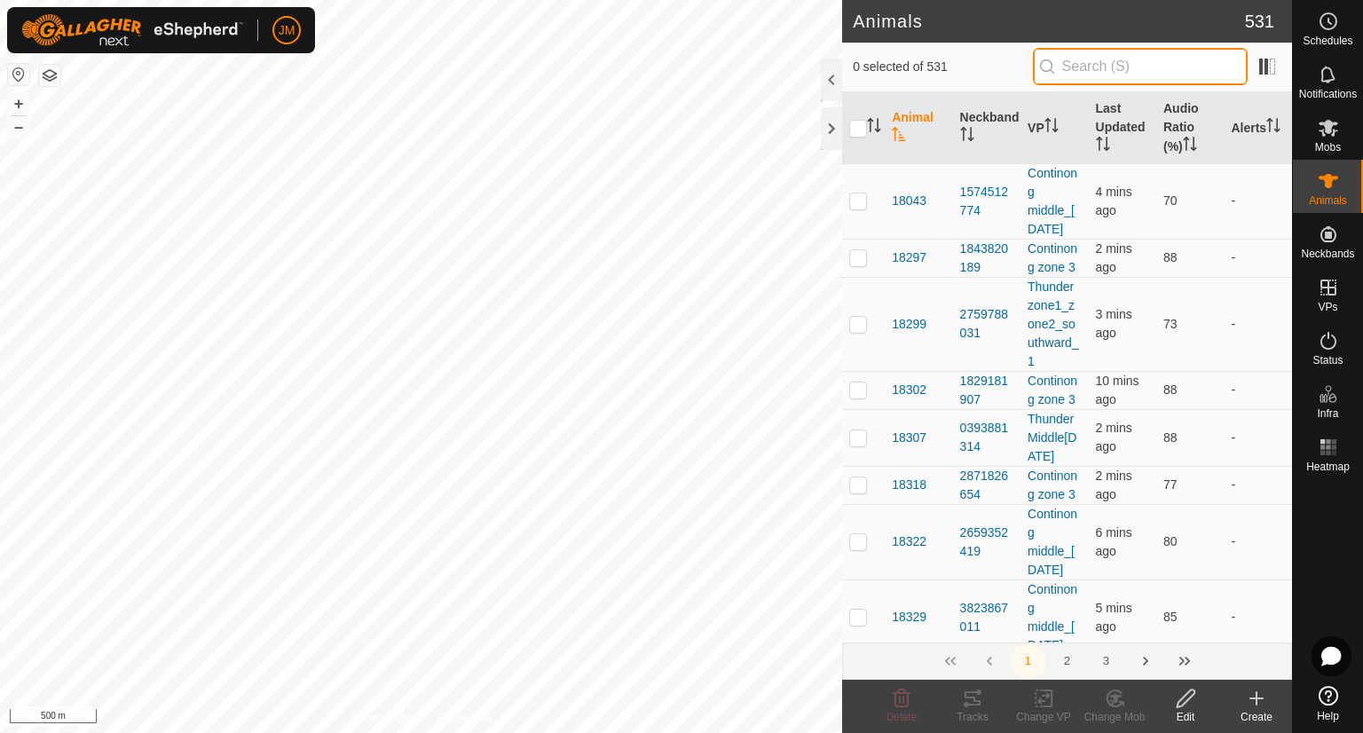
click at [1142, 67] on input "text" at bounding box center [1140, 66] width 215 height 37
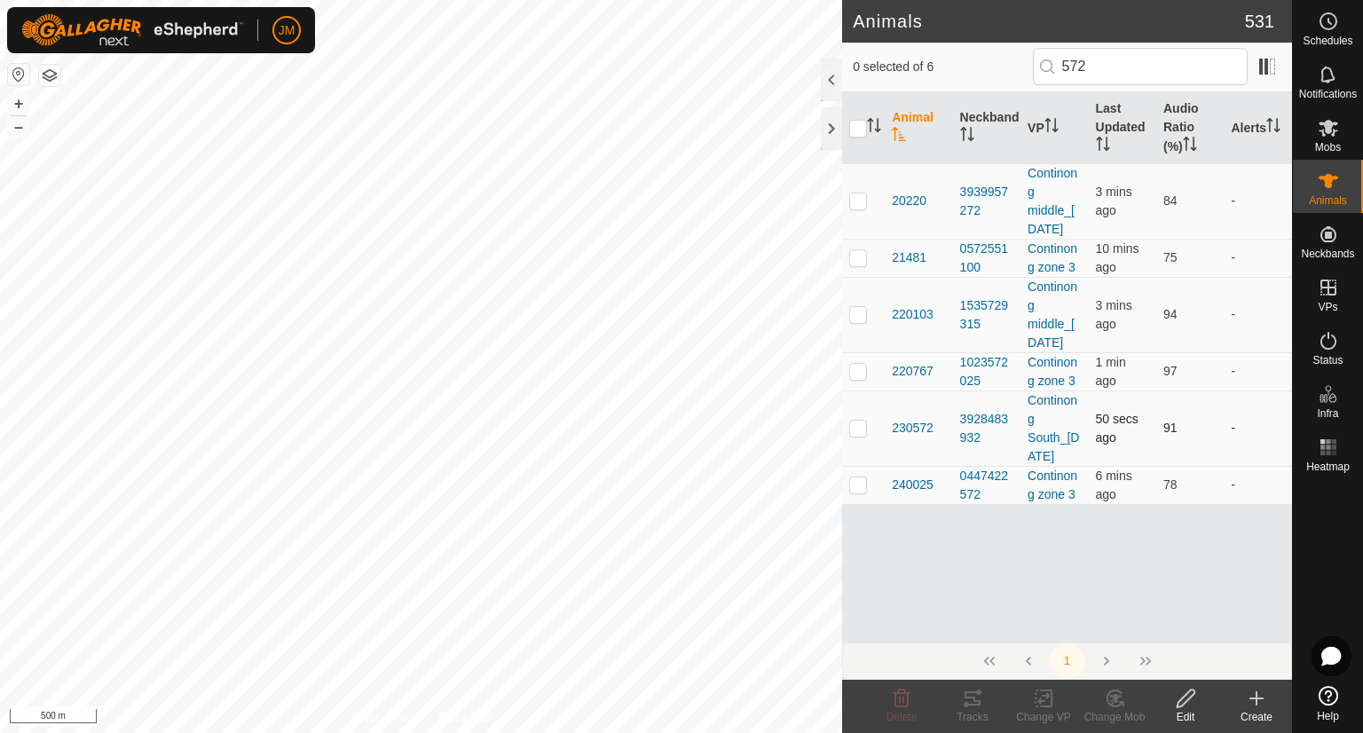
click at [857, 435] on p-checkbox at bounding box center [858, 428] width 18 height 14
click at [17, 132] on button "–" at bounding box center [18, 126] width 21 height 21
click at [19, 102] on button "+" at bounding box center [18, 103] width 21 height 21
